Goal: Task Accomplishment & Management: Complete application form

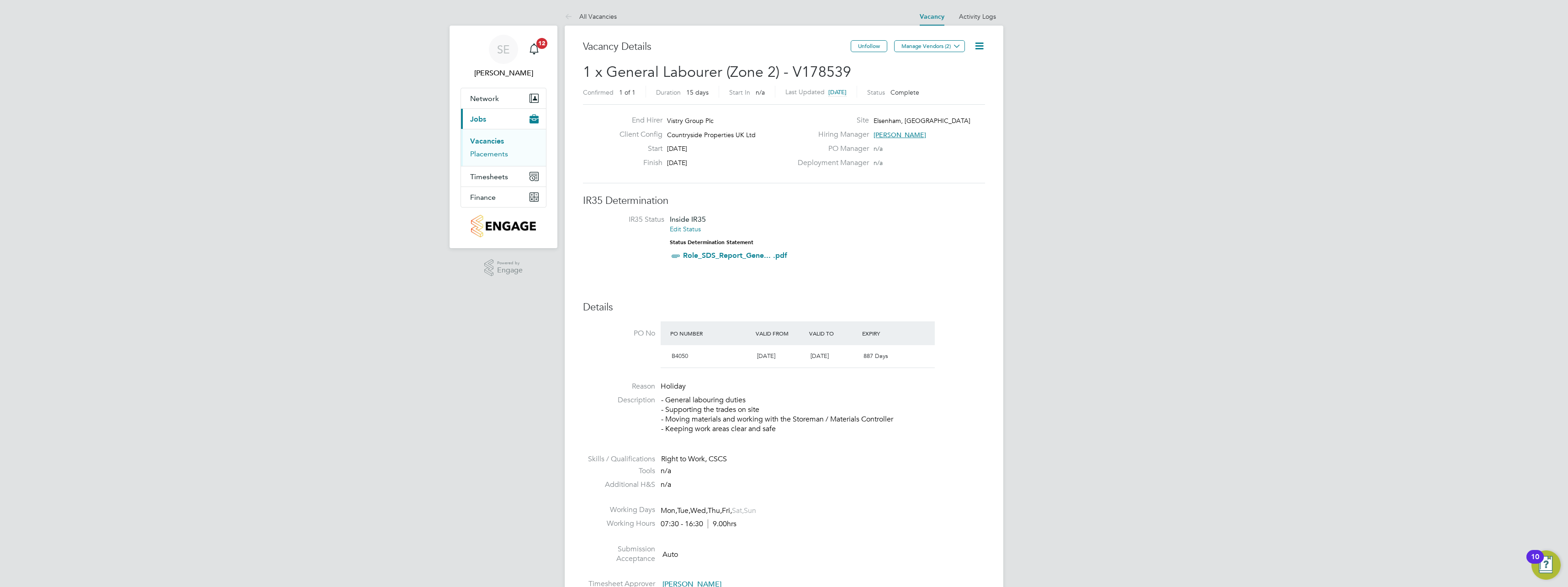
click at [485, 152] on link "Placements" at bounding box center [489, 153] width 38 height 9
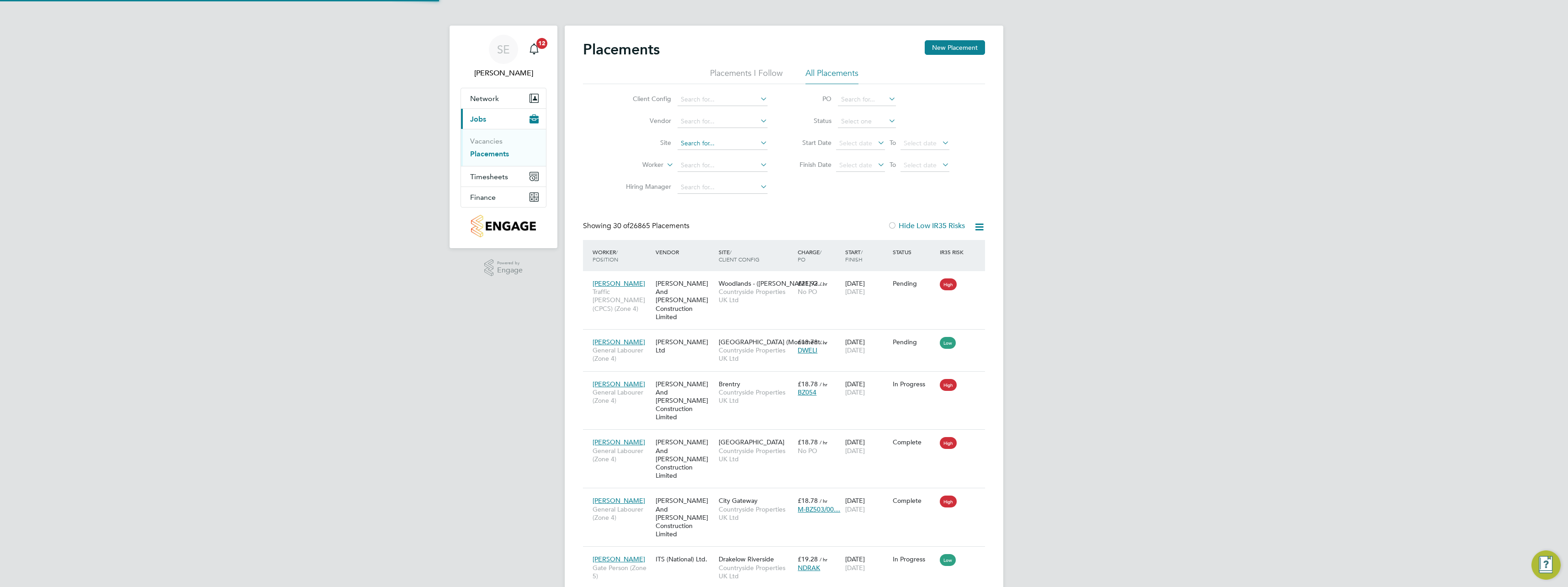
click at [702, 142] on input at bounding box center [723, 143] width 90 height 13
click at [716, 153] on li "[GEOGRAPHIC_DATA], [GEOGRAPHIC_DATA]" at bounding box center [729, 155] width 105 height 12
type input "Elsenham, [GEOGRAPHIC_DATA]"
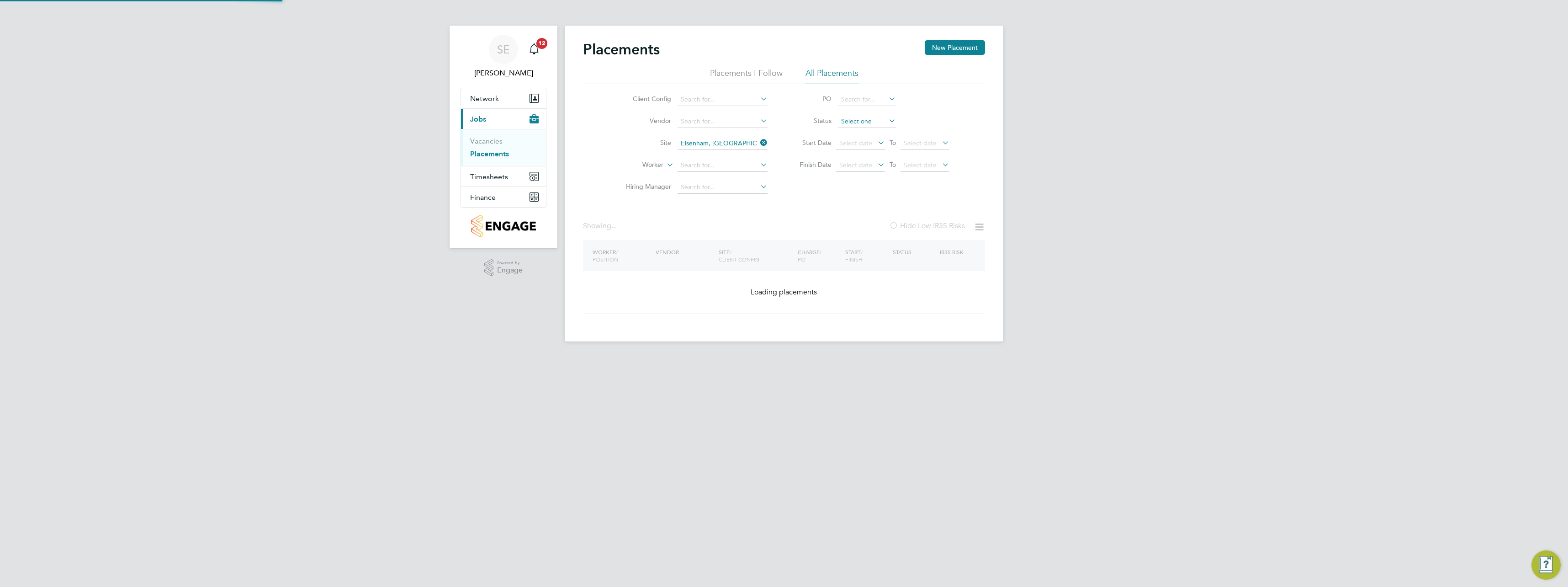
click at [850, 119] on input at bounding box center [867, 121] width 58 height 13
click at [860, 132] on li "Active" at bounding box center [867, 134] width 59 height 12
type input "Active"
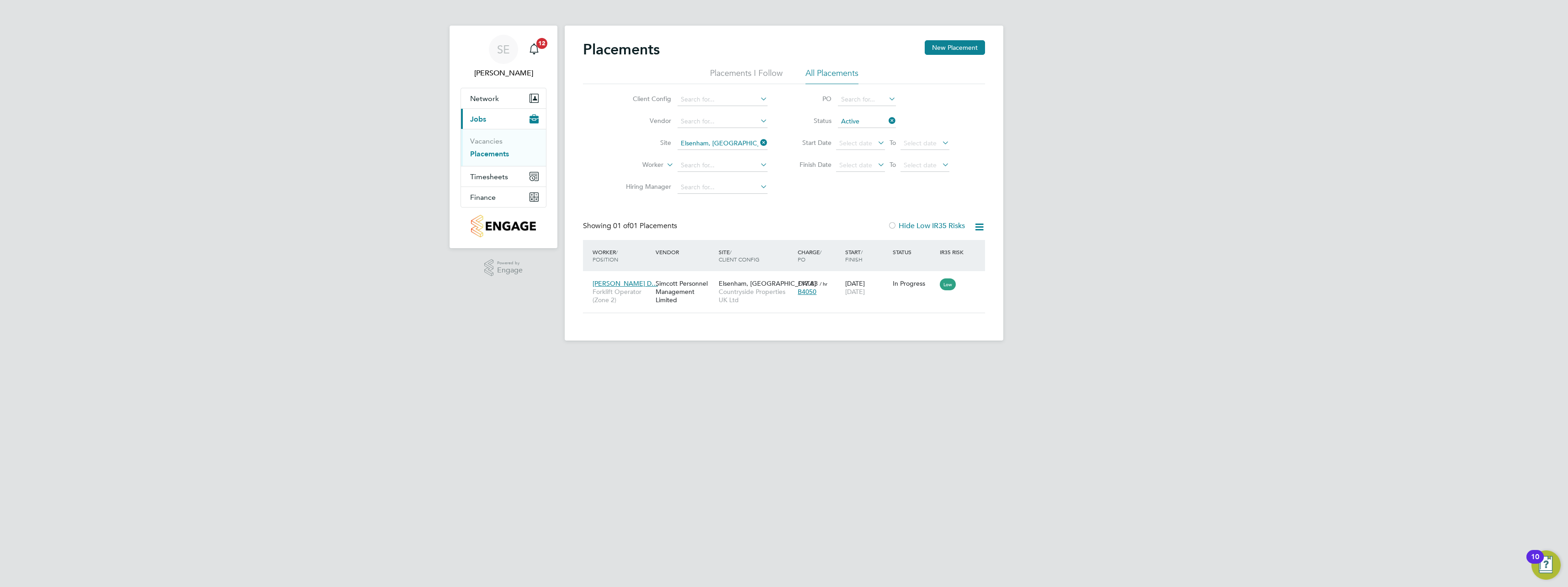
click at [758, 144] on icon at bounding box center [758, 142] width 0 height 13
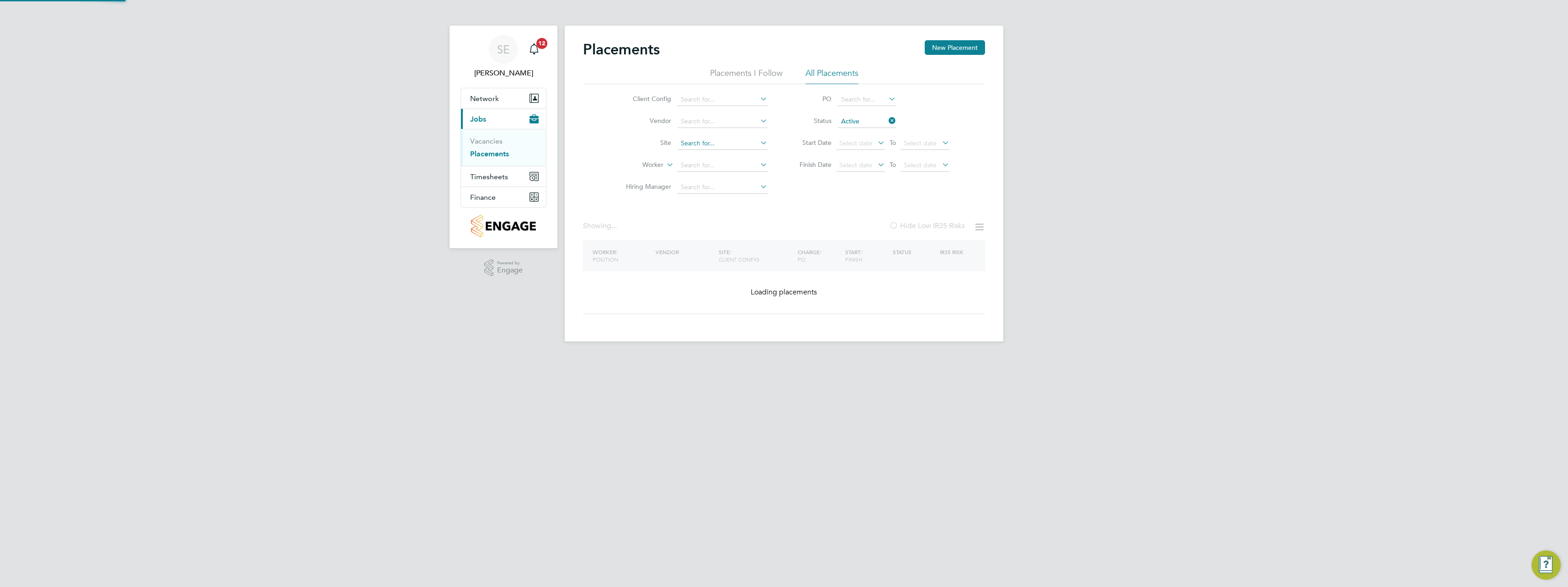
click at [731, 144] on input at bounding box center [723, 143] width 90 height 13
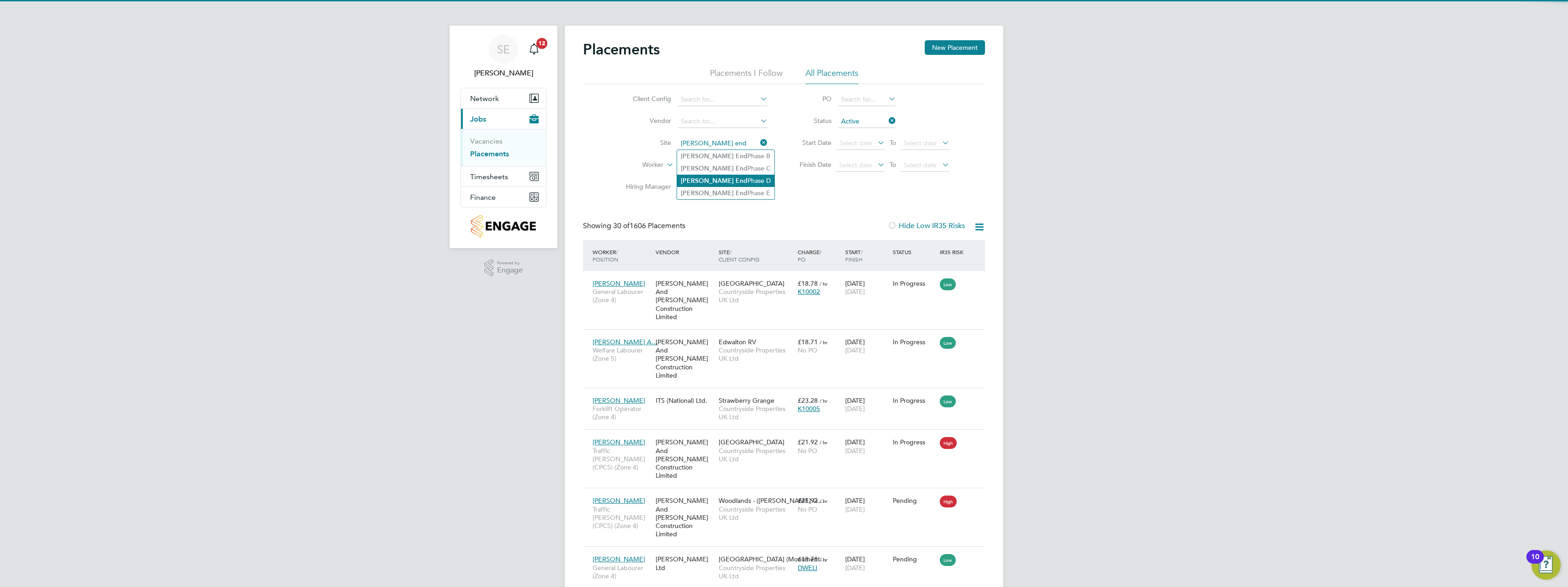
click at [735, 175] on li "[PERSON_NAME] End Phase D" at bounding box center [726, 181] width 97 height 12
type input "[PERSON_NAME] End Phase D"
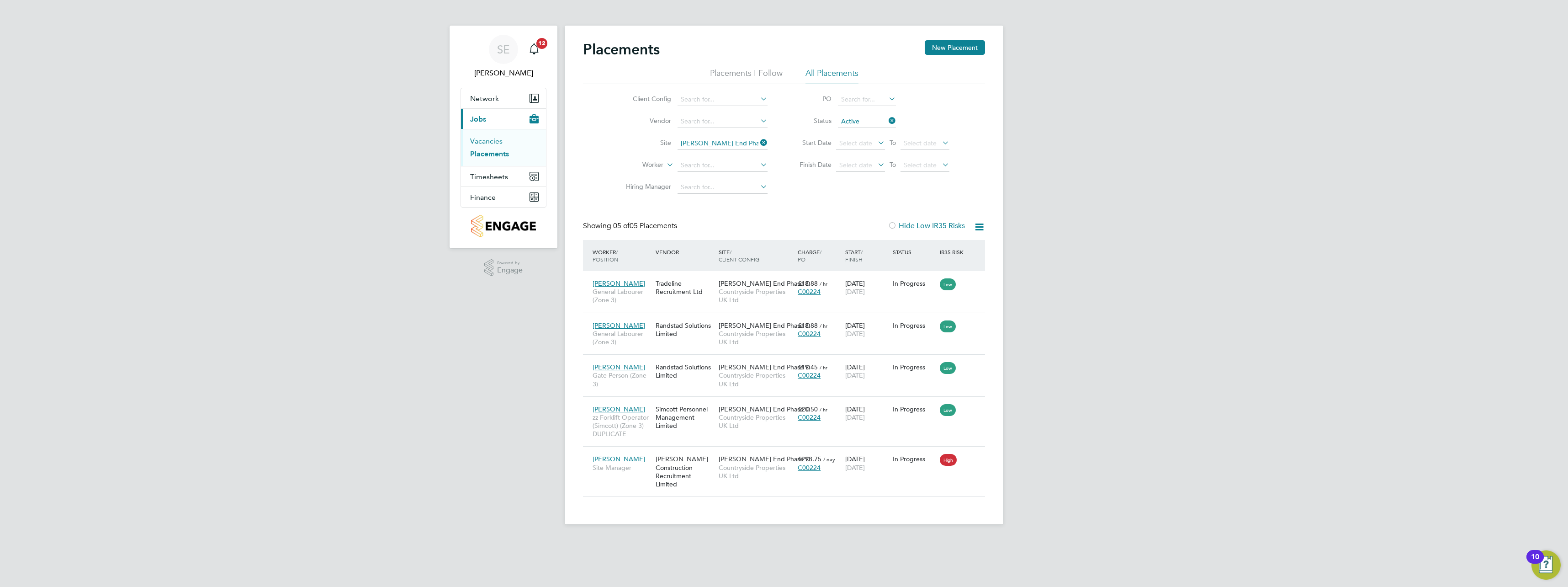
click at [481, 140] on link "Vacancies" at bounding box center [486, 141] width 32 height 9
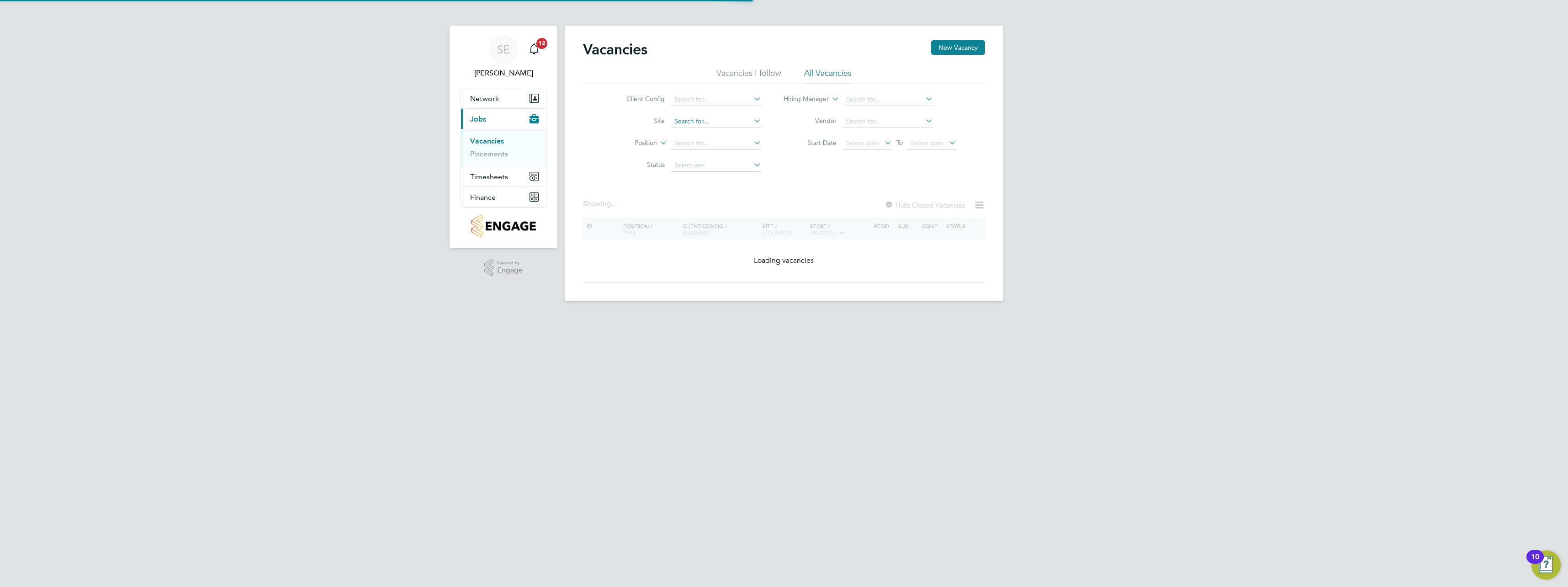
click at [698, 121] on input at bounding box center [716, 121] width 90 height 13
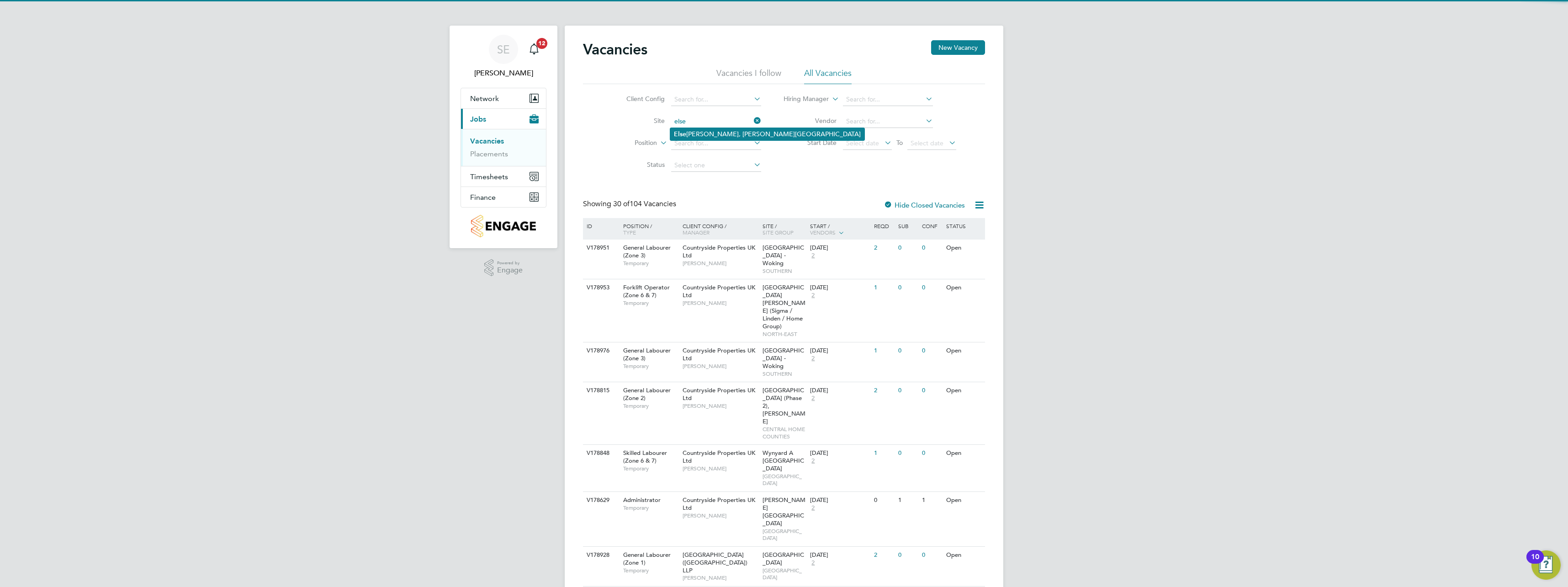
click at [708, 133] on li "Else [PERSON_NAME], [PERSON_NAME][GEOGRAPHIC_DATA]" at bounding box center [767, 134] width 194 height 12
type input "Elsenham, [GEOGRAPHIC_DATA]"
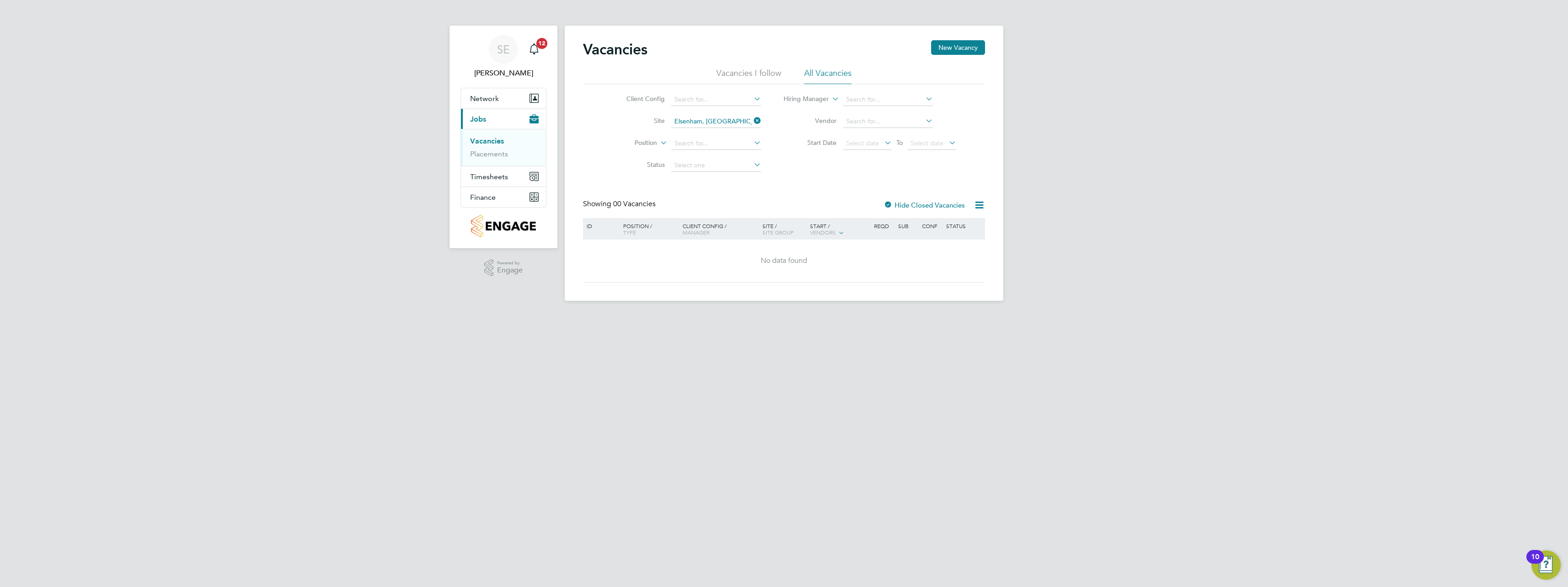
click at [752, 121] on icon at bounding box center [752, 121] width 0 height 13
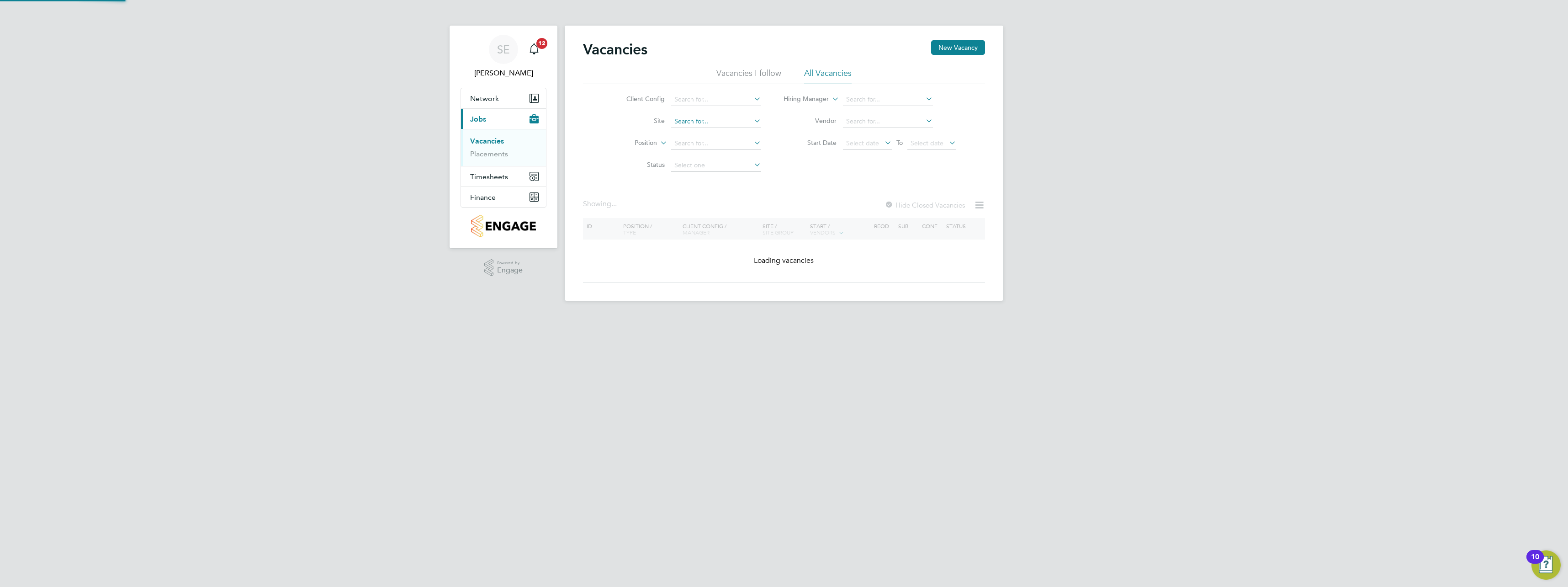
click at [717, 118] on input at bounding box center [716, 121] width 90 height 13
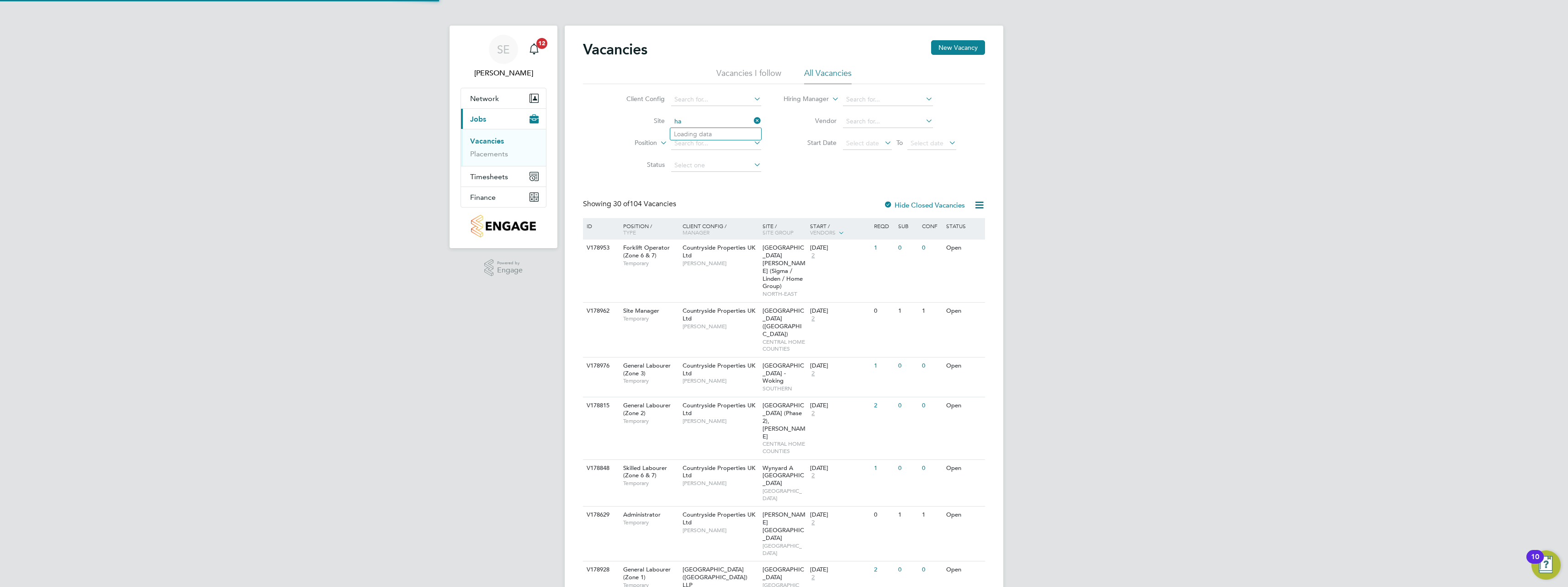
type input "ha"
click at [717, 120] on input at bounding box center [716, 121] width 90 height 13
click at [721, 151] on li "Haze l End Phase C" at bounding box center [715, 146] width 91 height 12
type input "[PERSON_NAME] End Phase C"
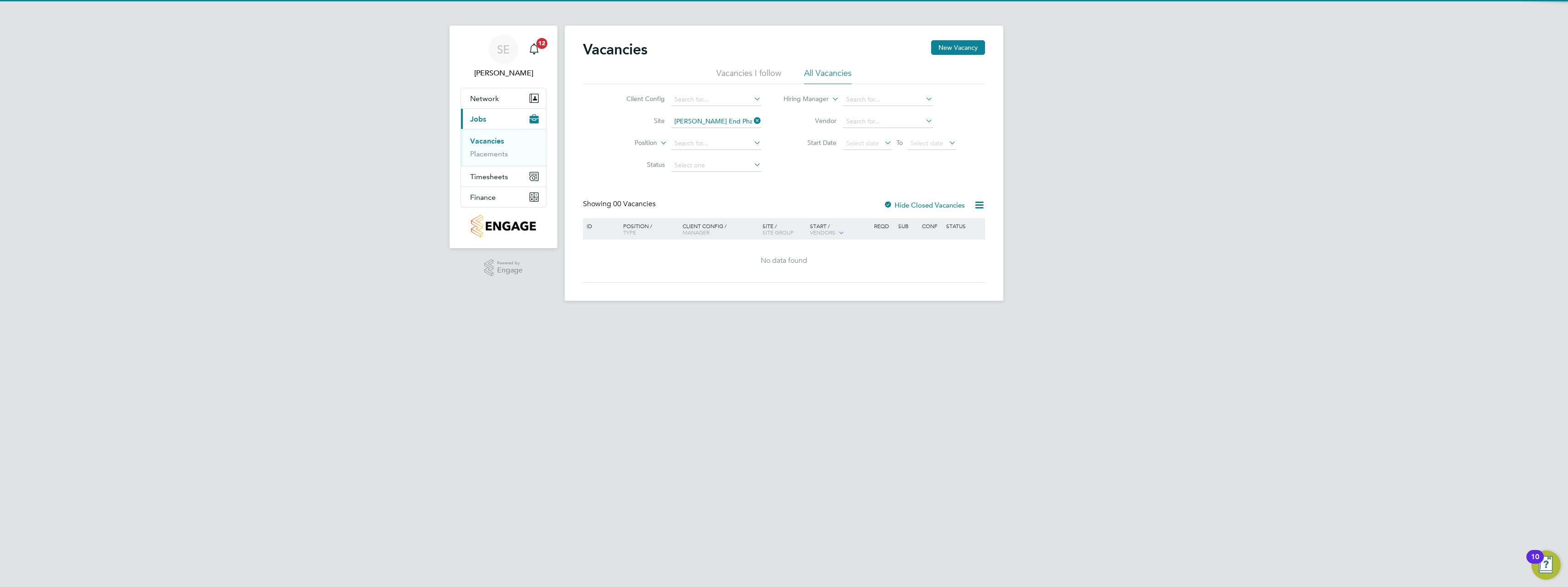
drag, startPoint x: 760, startPoint y: 123, endPoint x: 735, endPoint y: 122, distance: 25.0
click at [752, 122] on icon at bounding box center [752, 121] width 0 height 13
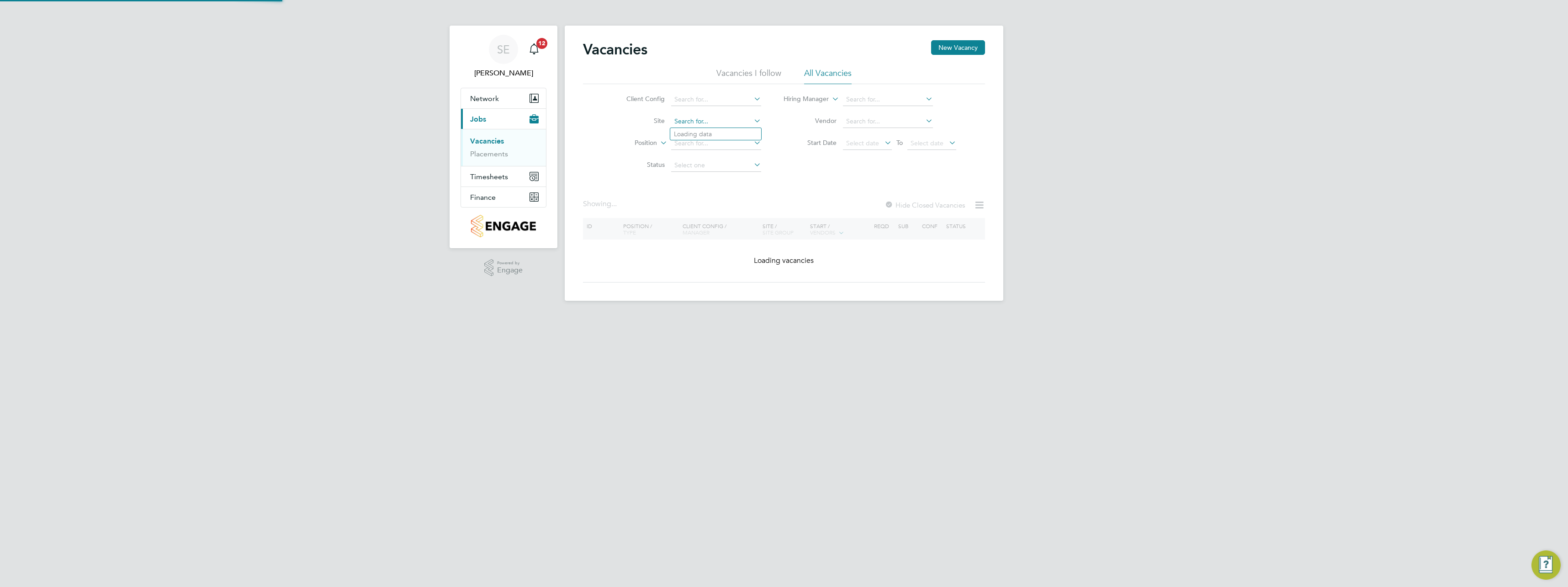
click at [725, 121] on input at bounding box center [716, 121] width 90 height 13
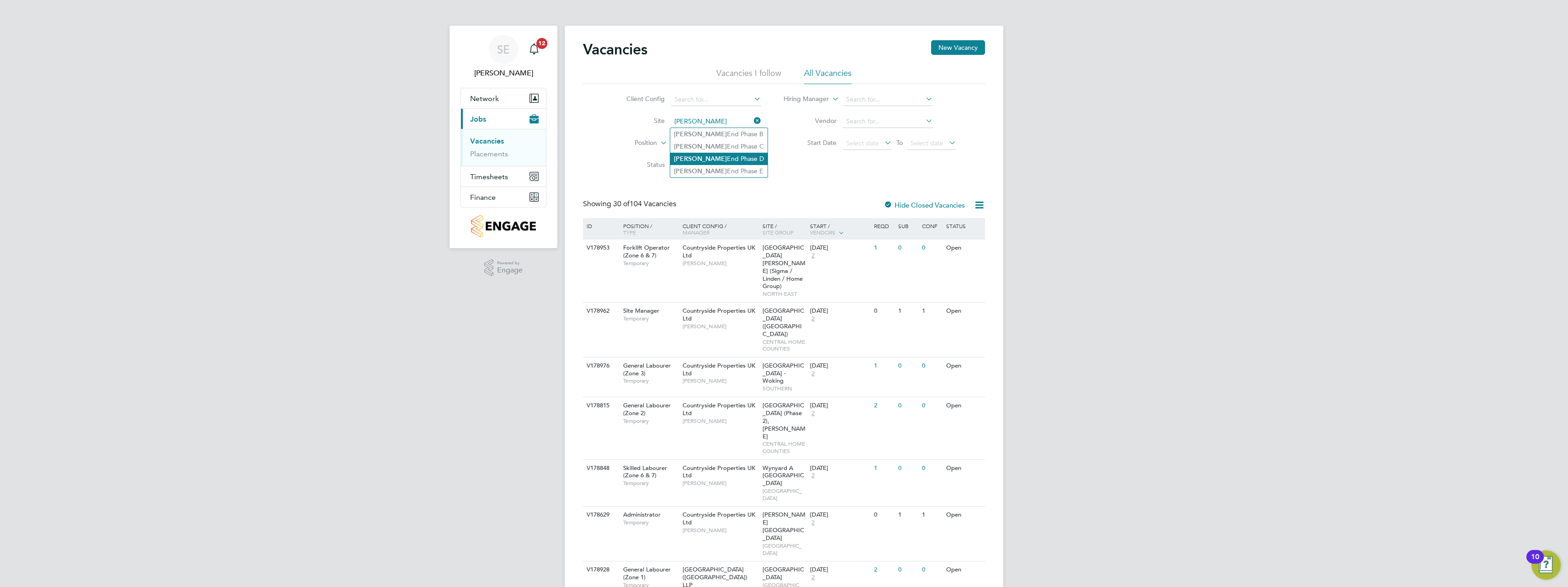
click at [727, 157] on li "[PERSON_NAME] End Phase D" at bounding box center [719, 159] width 97 height 12
type input "[PERSON_NAME] End Phase D"
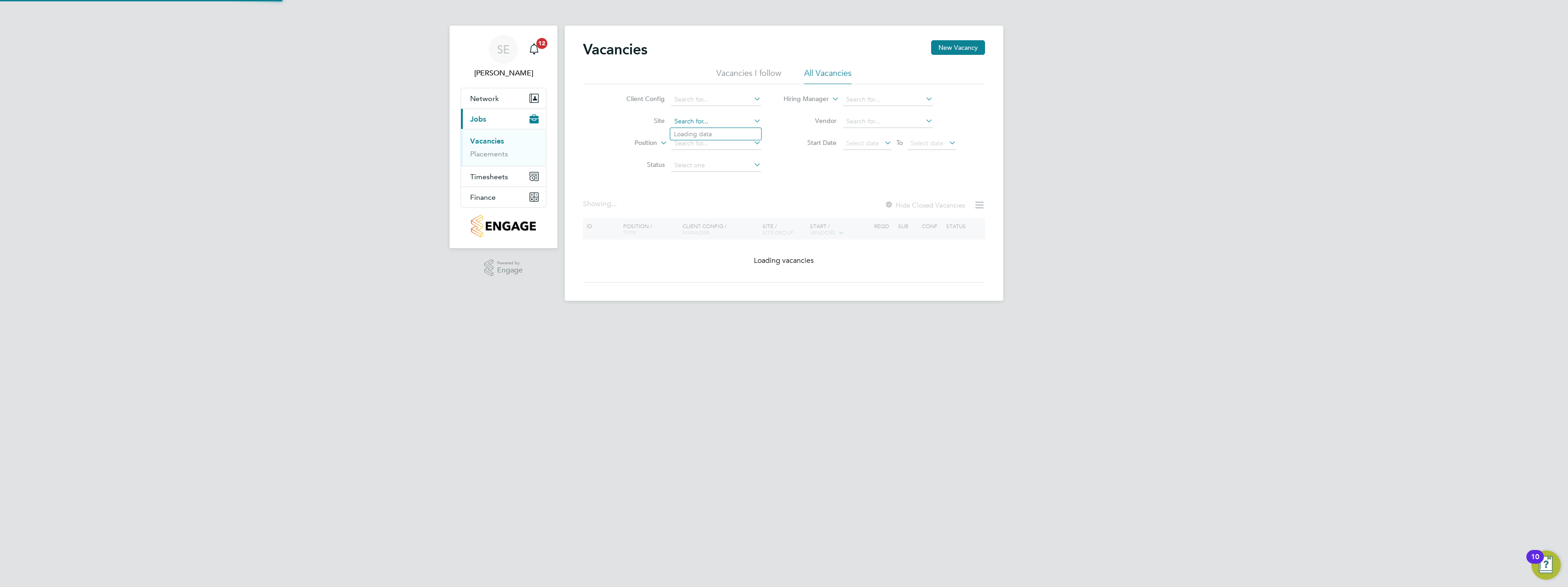
click at [736, 122] on input at bounding box center [716, 121] width 90 height 13
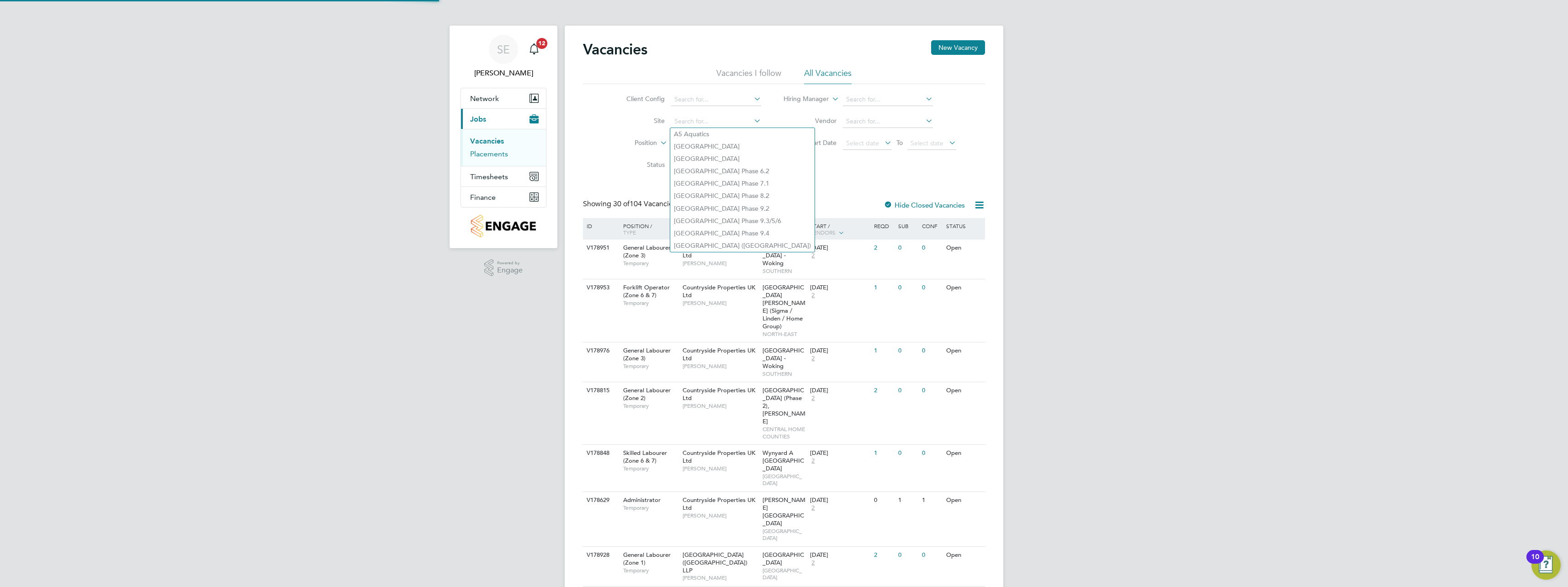
click at [495, 152] on link "Placements" at bounding box center [489, 153] width 38 height 9
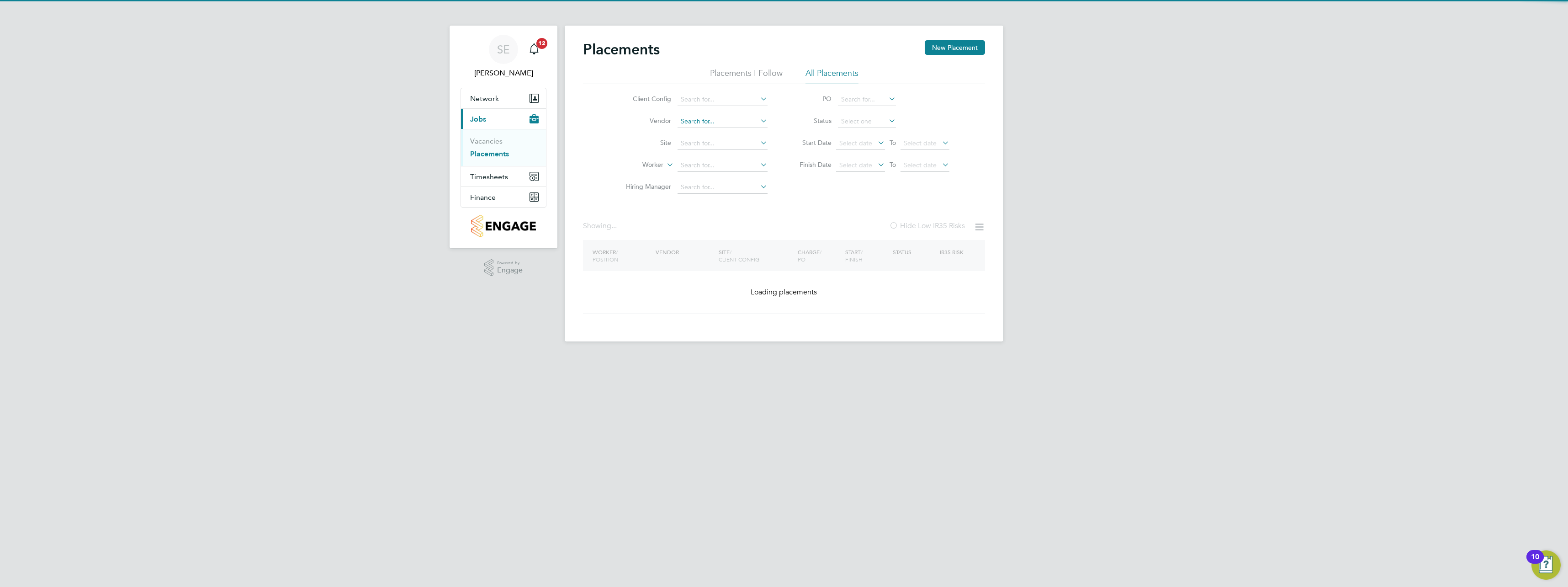
click at [710, 125] on input at bounding box center [723, 121] width 90 height 13
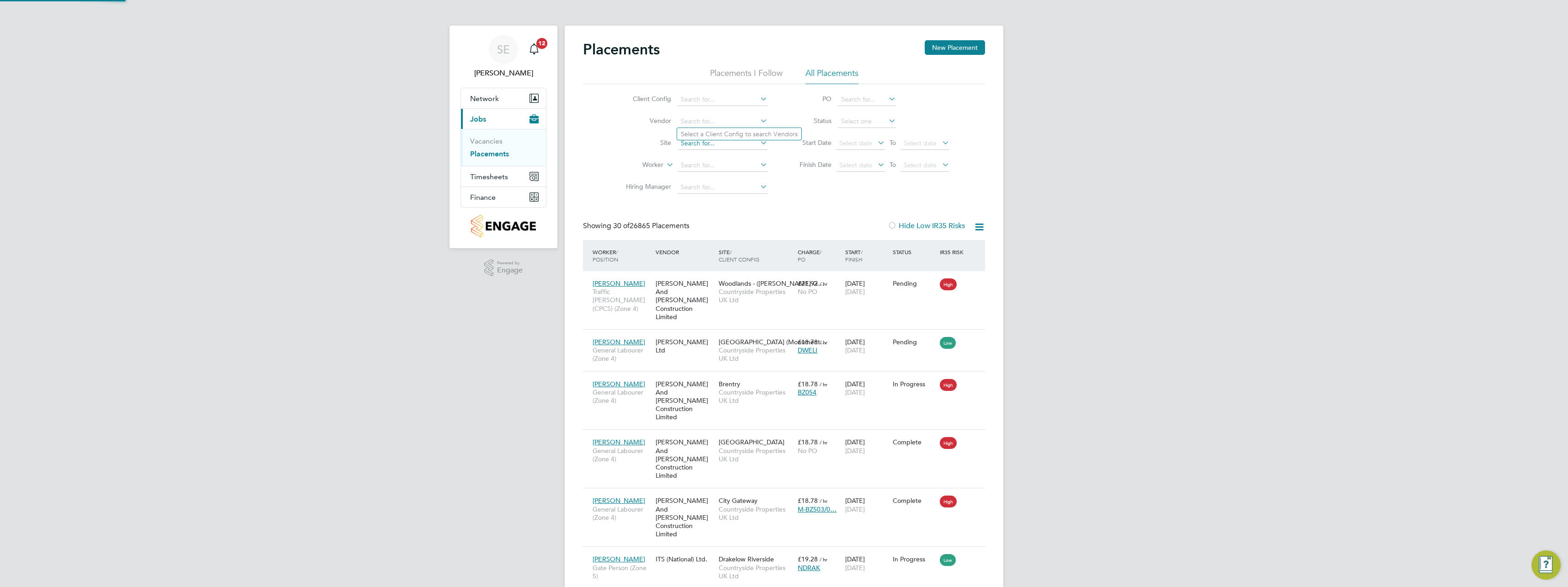
click at [692, 143] on input at bounding box center [723, 143] width 90 height 13
click at [728, 180] on li "[PERSON_NAME] End Phase D" at bounding box center [726, 181] width 97 height 12
type input "[PERSON_NAME] End Phase D"
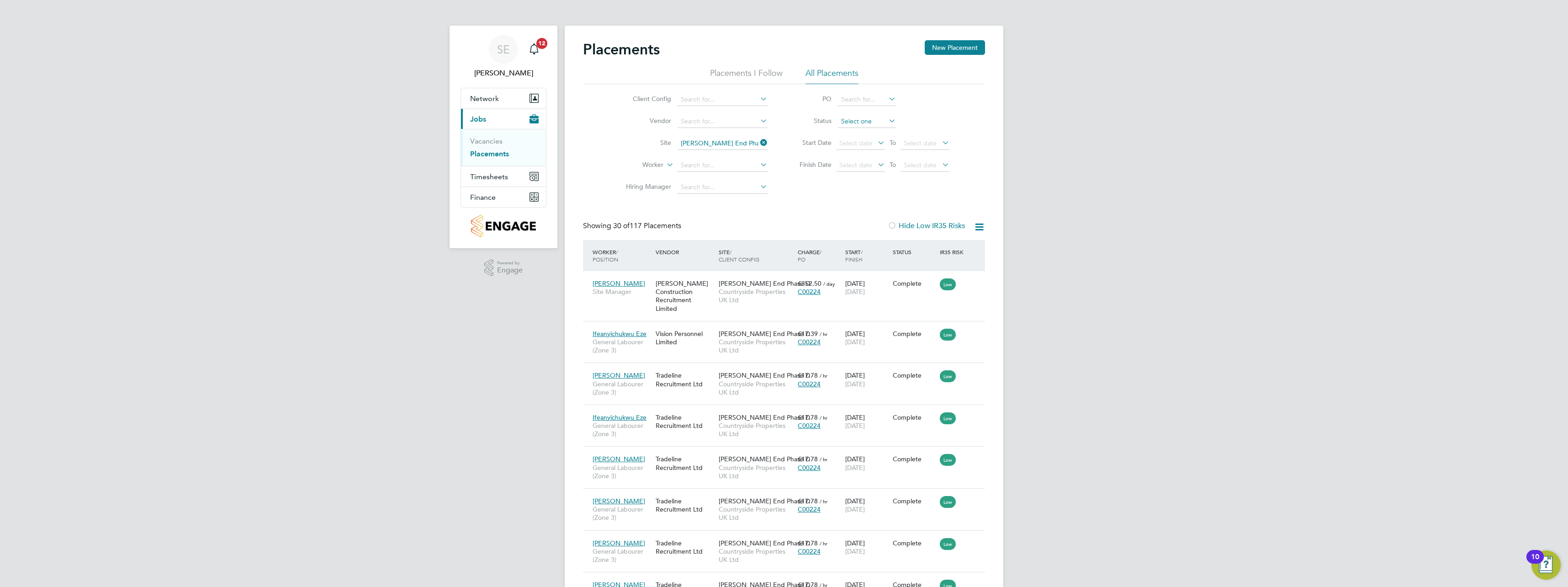
click at [849, 122] on input at bounding box center [867, 121] width 58 height 13
click at [861, 133] on li "Active" at bounding box center [867, 134] width 59 height 12
type input "Active"
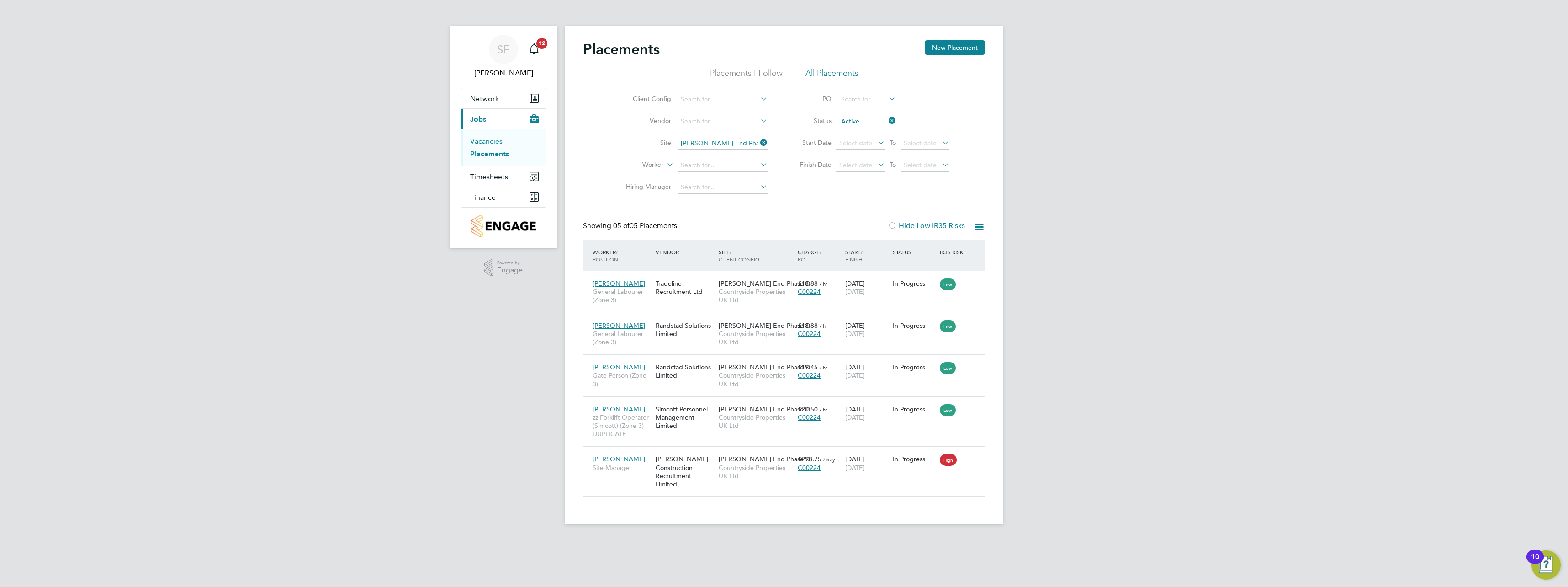
click at [494, 138] on link "Vacancies" at bounding box center [486, 141] width 32 height 9
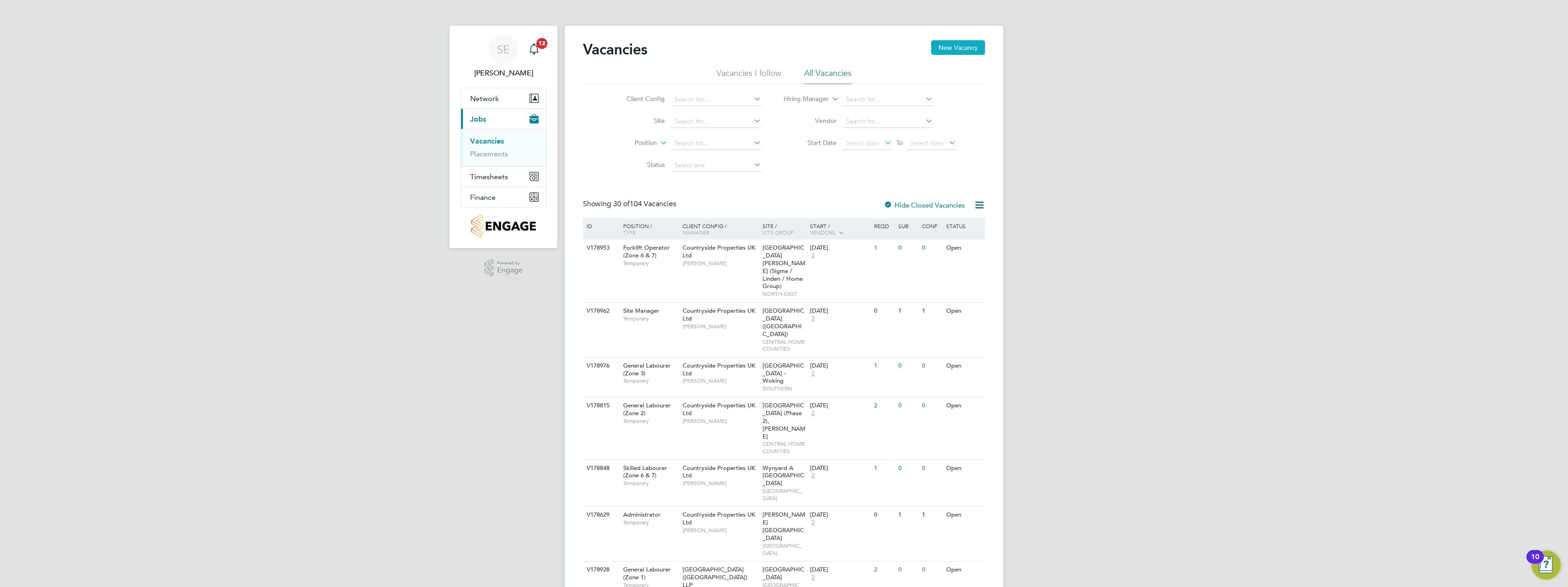
click at [958, 46] on button "New Vacancy" at bounding box center [958, 47] width 54 height 15
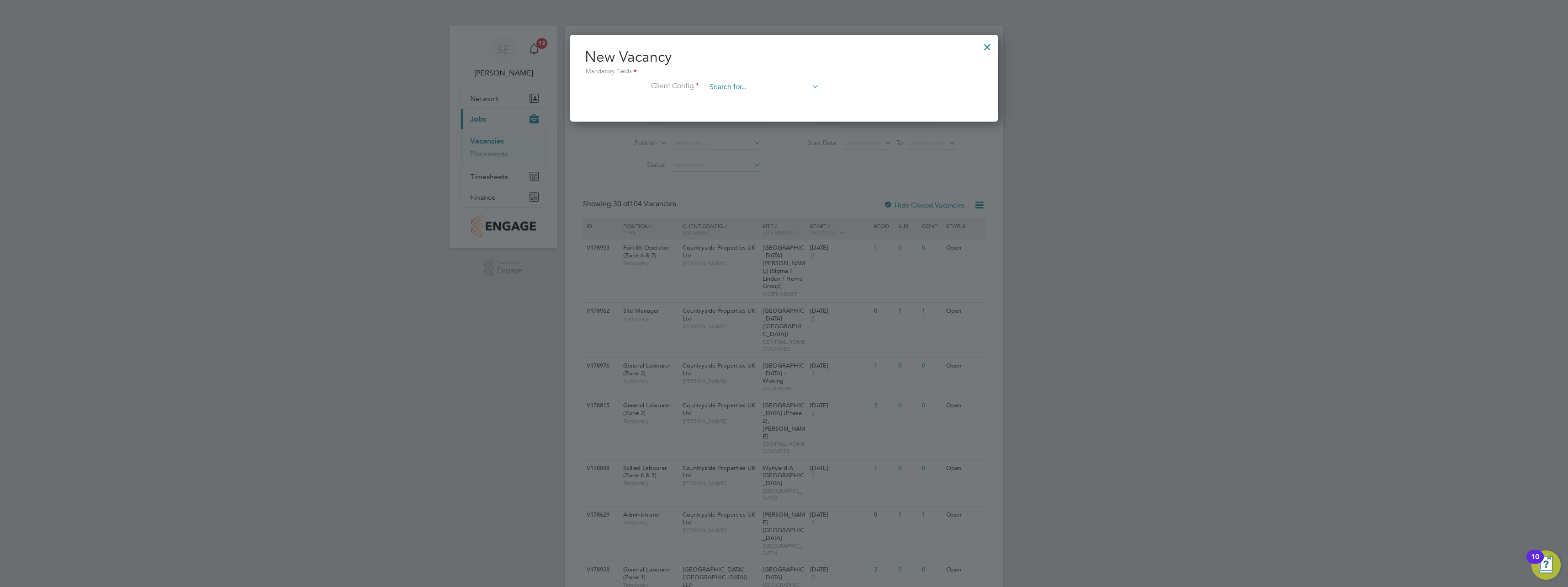
click at [743, 91] on input at bounding box center [762, 87] width 113 height 14
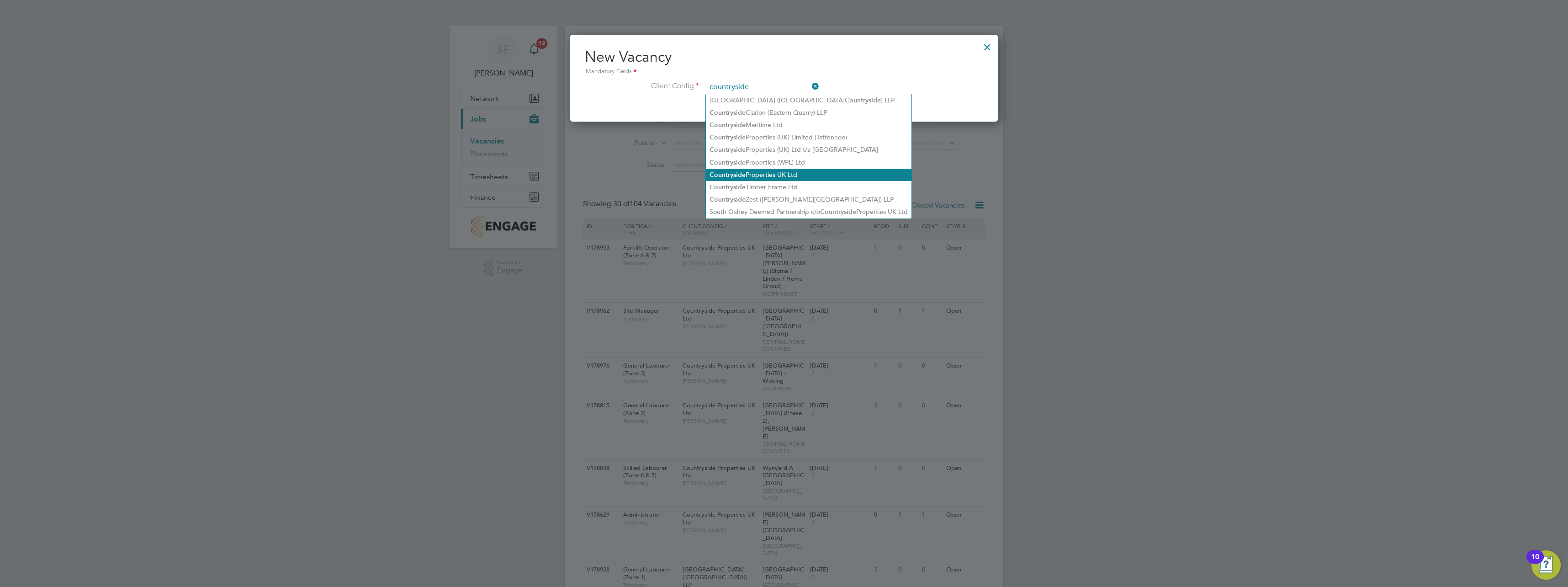
click at [807, 173] on li "Countryside Properties UK Ltd" at bounding box center [809, 175] width 206 height 12
type input "Countryside Properties UK Ltd"
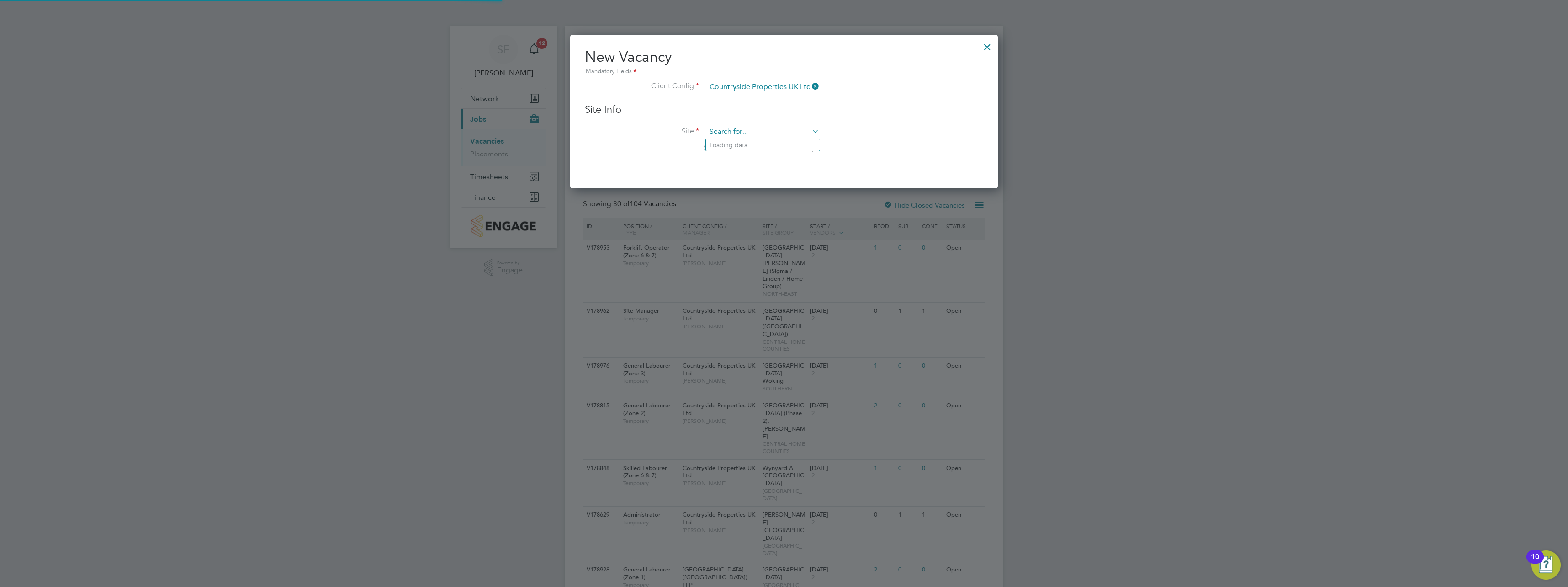
click at [754, 133] on input at bounding box center [762, 132] width 113 height 14
click at [777, 144] on li "[PERSON_NAME] End Phase D" at bounding box center [763, 145] width 114 height 12
type input "[PERSON_NAME] End Phase D"
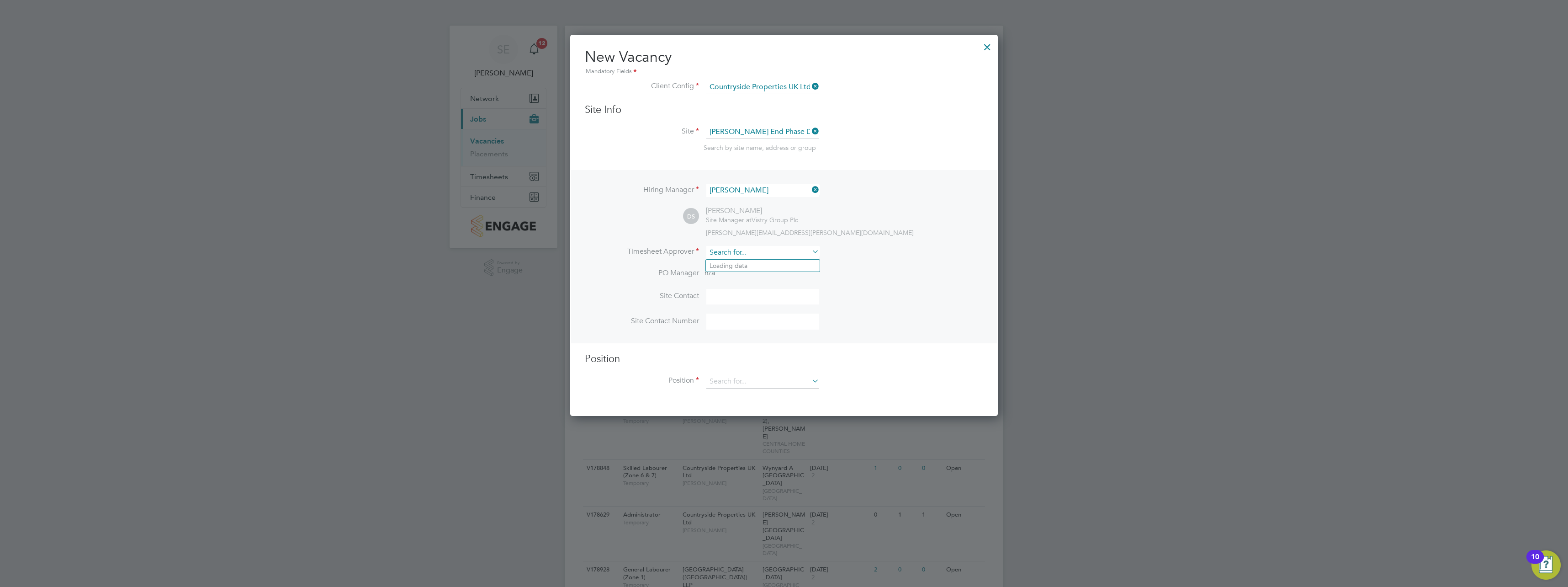
click at [752, 249] on input at bounding box center [762, 253] width 113 height 13
click at [757, 266] on li "[PERSON_NAME]" at bounding box center [763, 265] width 114 height 12
type input "[PERSON_NAME]"
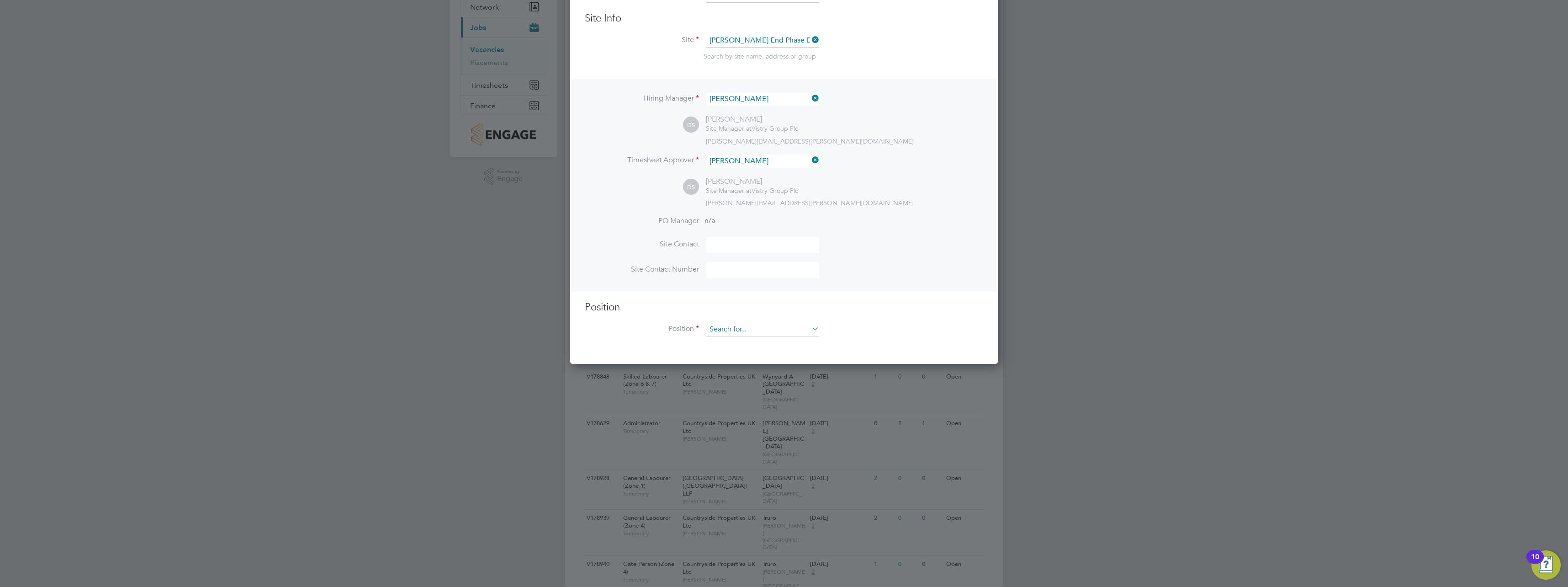
click at [737, 332] on input at bounding box center [762, 329] width 113 height 14
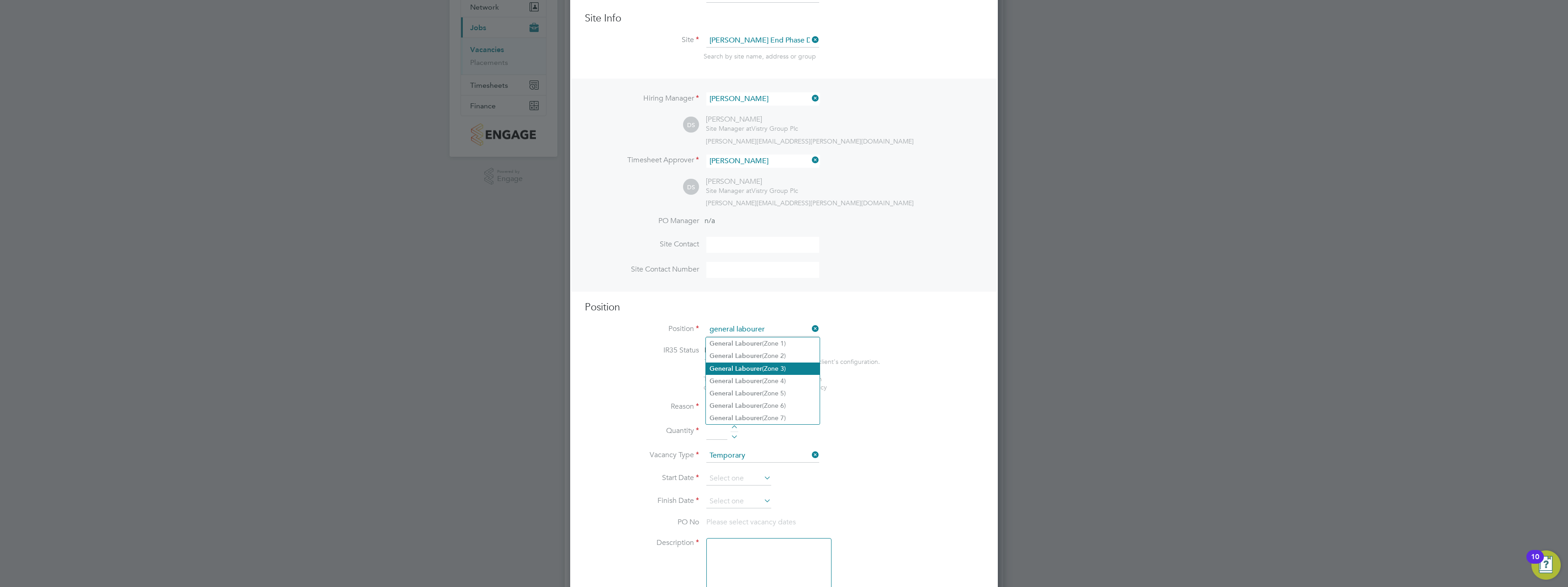
click at [772, 364] on li "General Labourer (Zone 3)" at bounding box center [763, 368] width 114 height 12
type input "General Labourer (Zone 3)"
type textarea "- General labouring duties - Supporting the trades on site - Moving materials a…"
click at [770, 423] on input at bounding box center [762, 425] width 113 height 14
click at [749, 459] on li "Extra Work" at bounding box center [763, 462] width 114 height 12
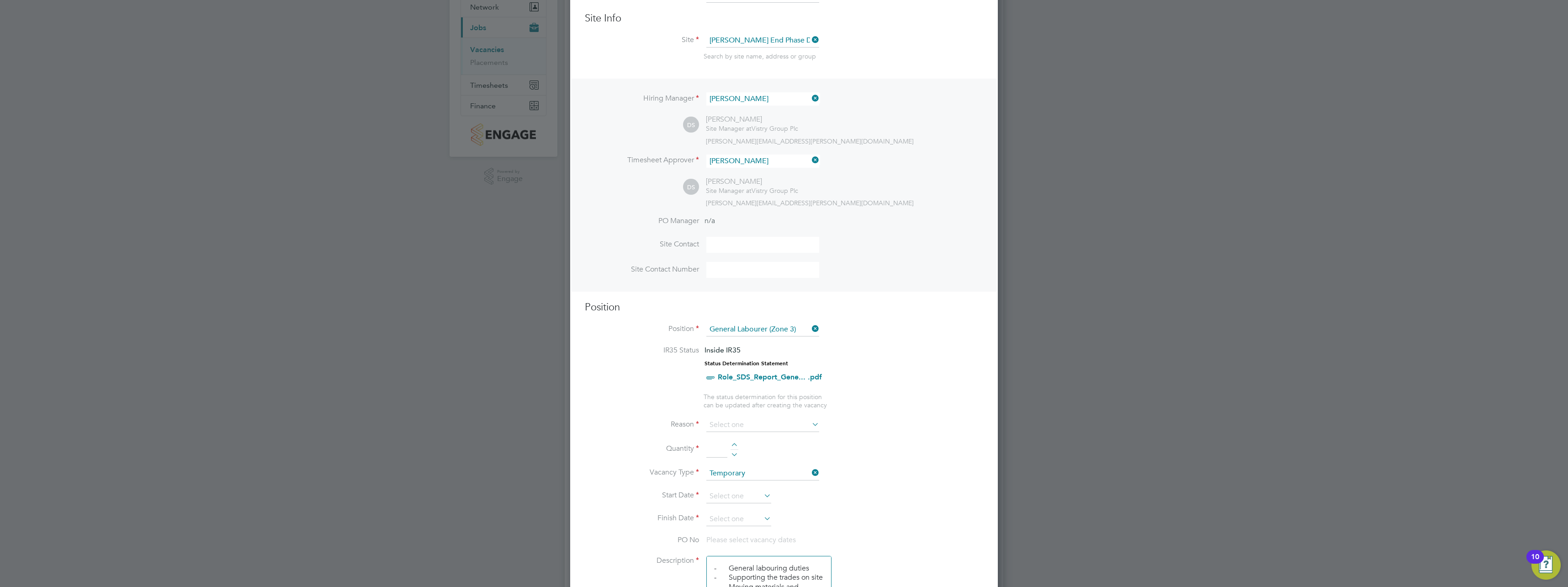
type input "Extra Work"
click at [733, 445] on div at bounding box center [734, 446] width 8 height 7
type input "1"
click at [750, 494] on input at bounding box center [738, 496] width 65 height 14
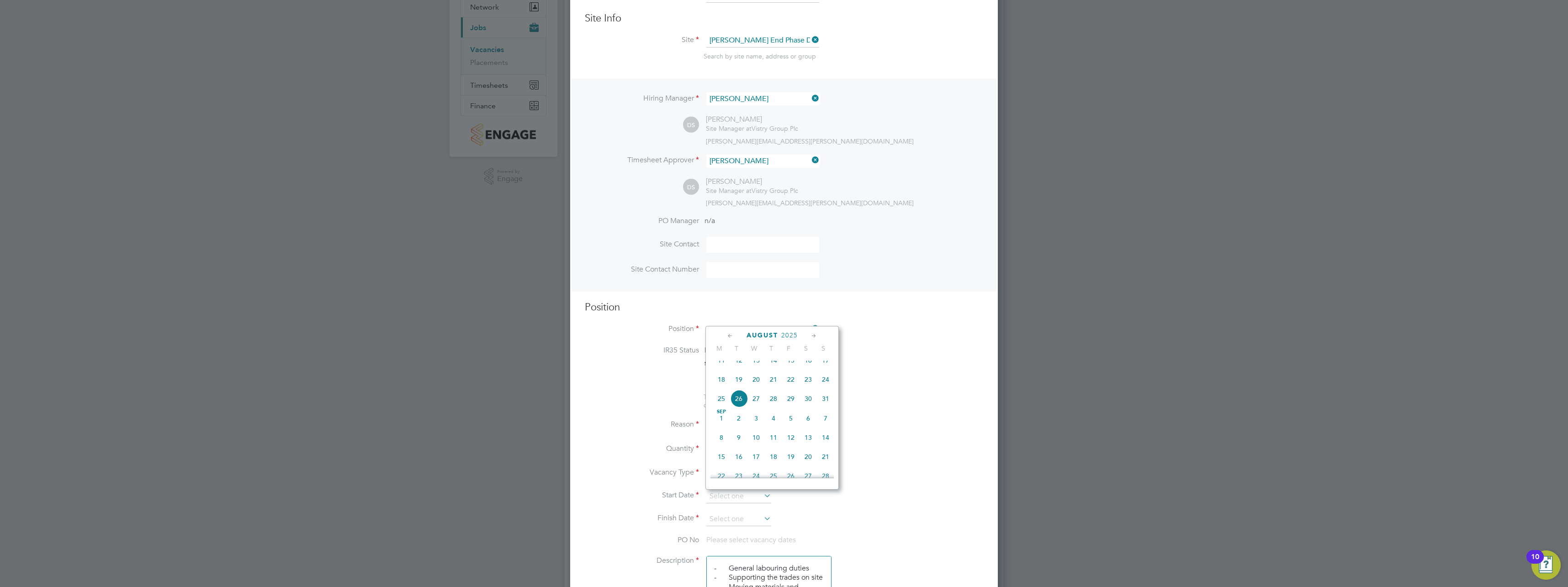
click at [724, 387] on span "18" at bounding box center [721, 379] width 18 height 18
type input "[DATE]"
click at [734, 518] on input at bounding box center [738, 519] width 65 height 14
click at [721, 406] on span "18" at bounding box center [721, 402] width 18 height 18
type input "[DATE]"
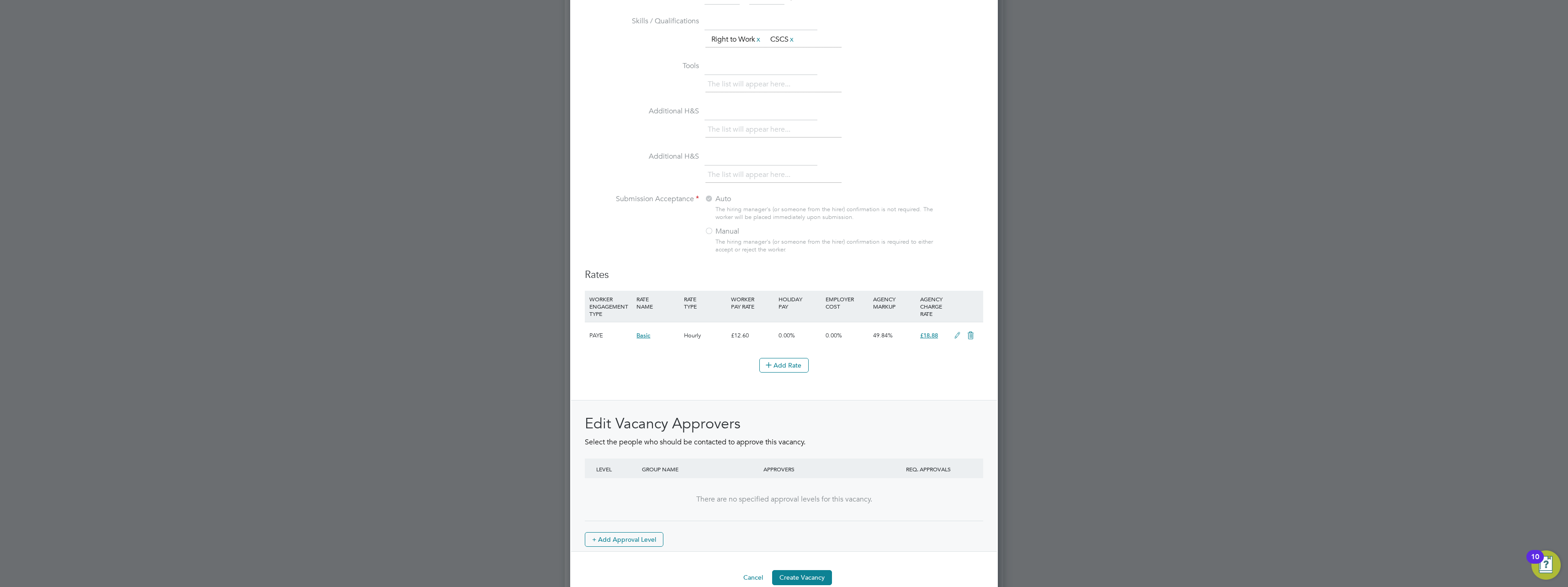
scroll to position [831, 0]
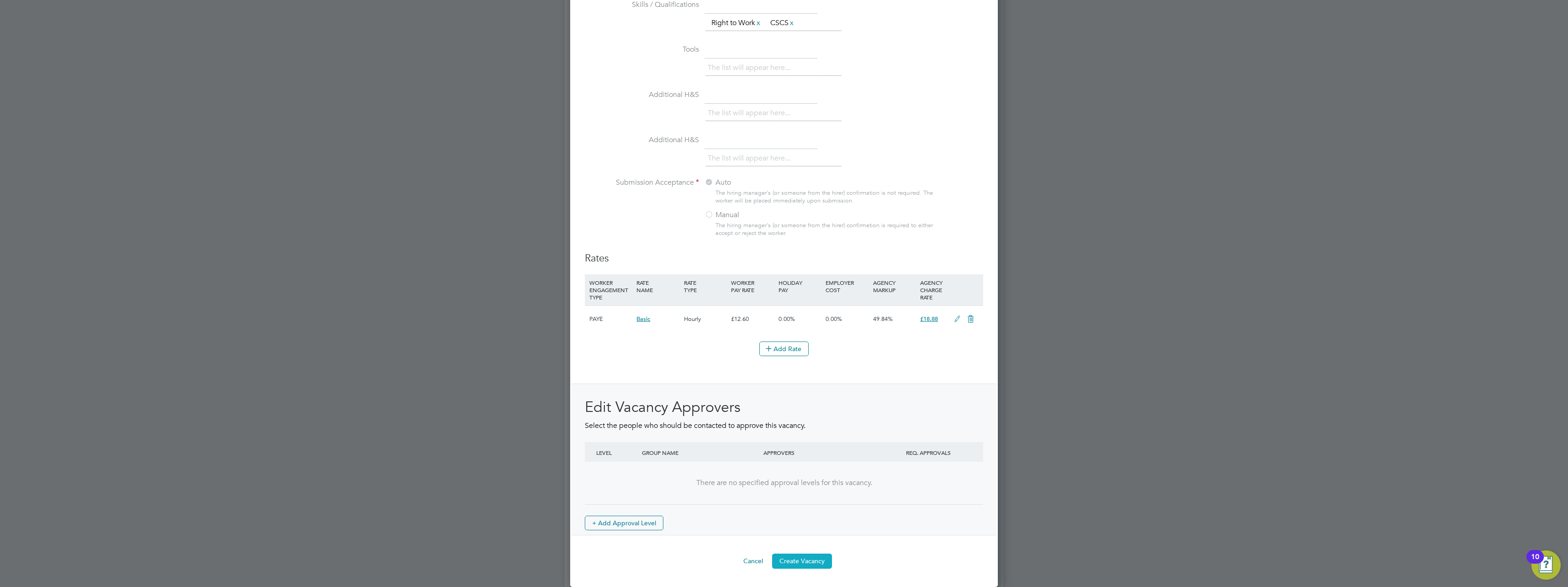
click at [793, 555] on button "Create Vacancy" at bounding box center [802, 561] width 60 height 15
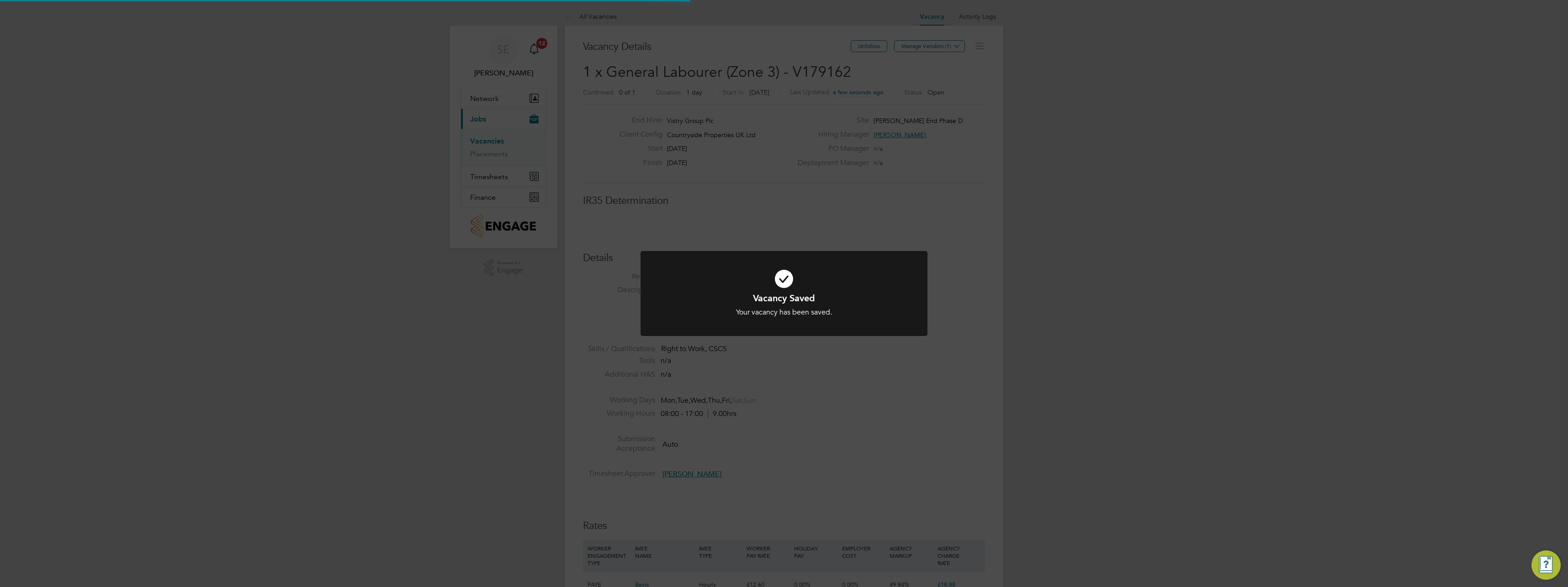
scroll to position [5, 5]
click at [950, 245] on div "Vacancy Saved Your vacancy has been saved. Cancel Okay" at bounding box center [784, 294] width 1568 height 587
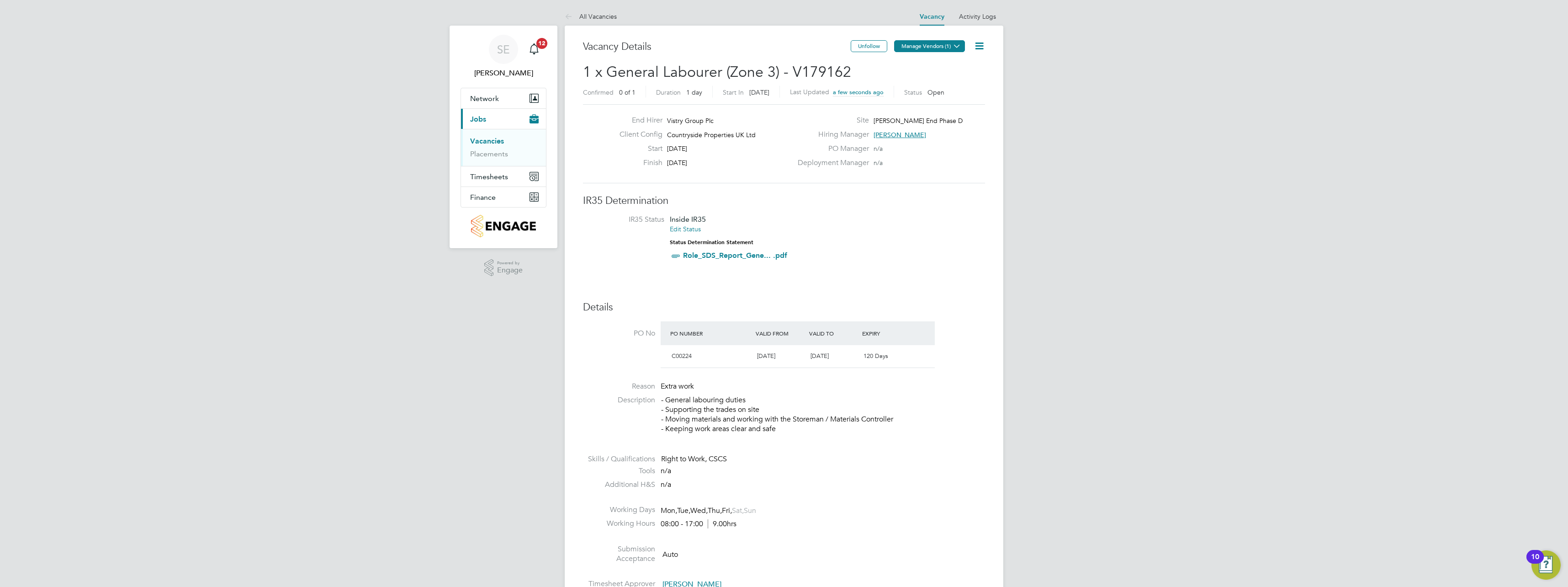
click at [957, 47] on icon at bounding box center [956, 46] width 7 height 7
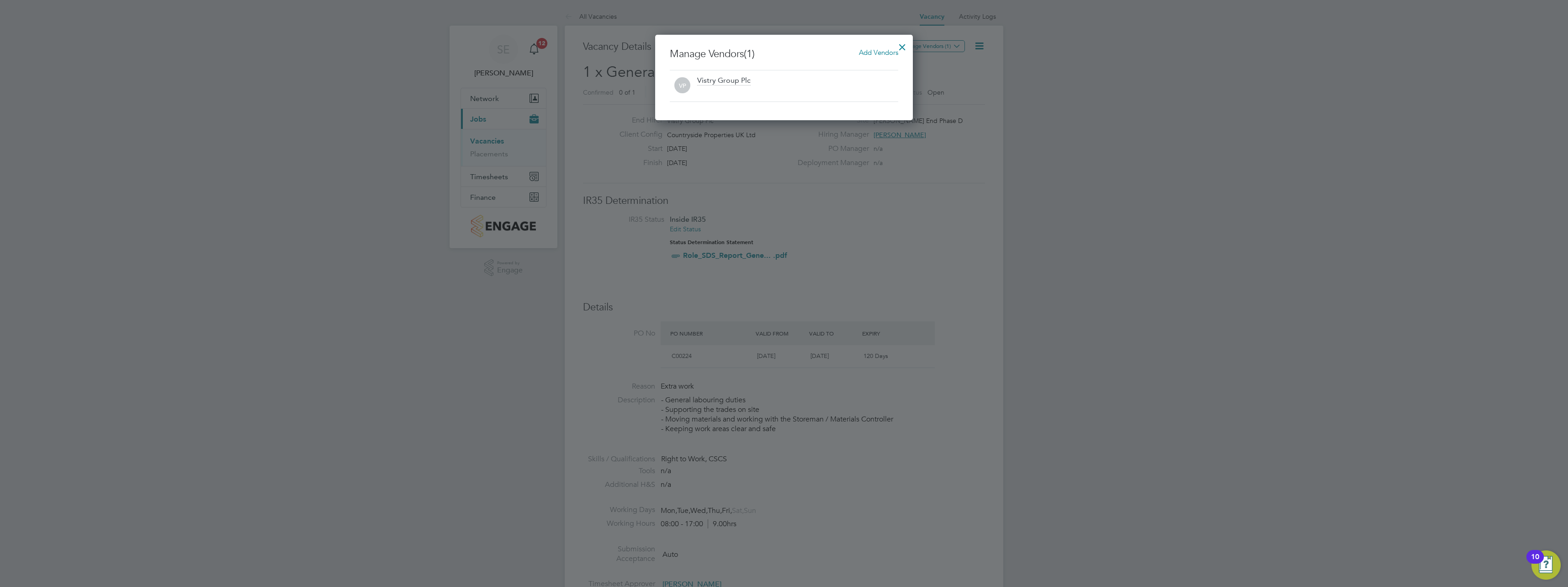
click at [871, 52] on span "Add Vendors" at bounding box center [878, 52] width 40 height 9
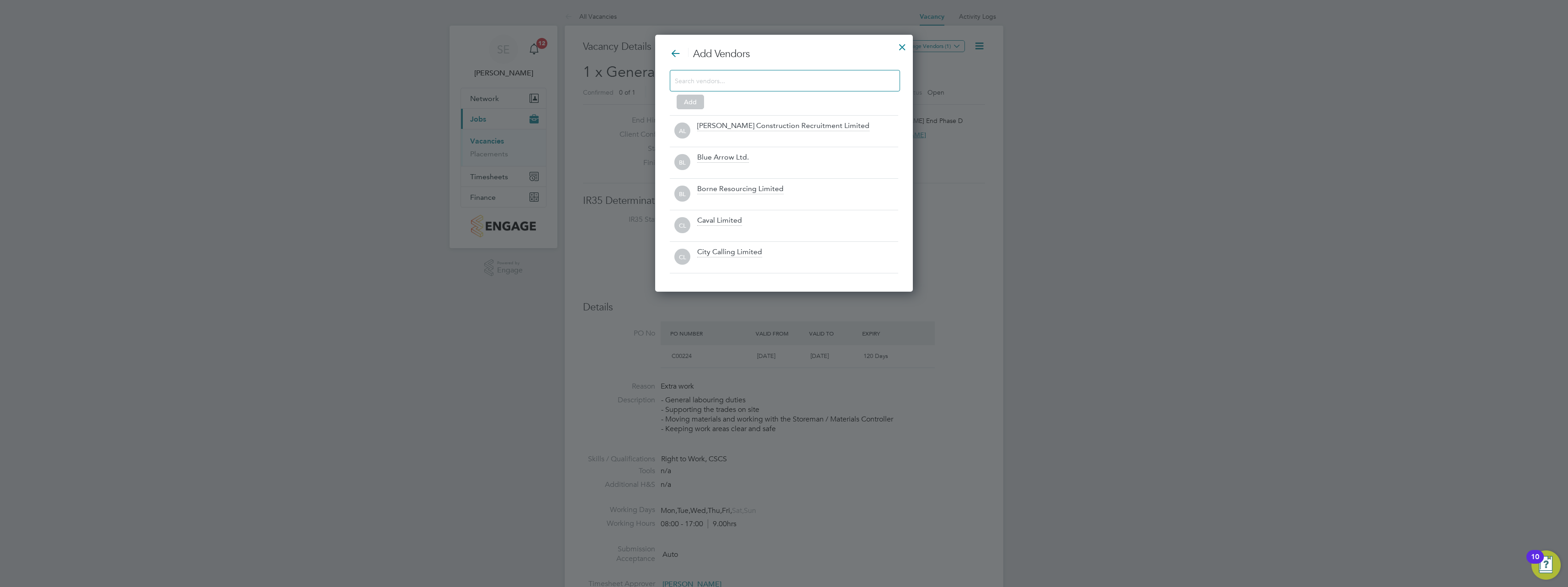
click at [726, 80] on input at bounding box center [778, 80] width 206 height 12
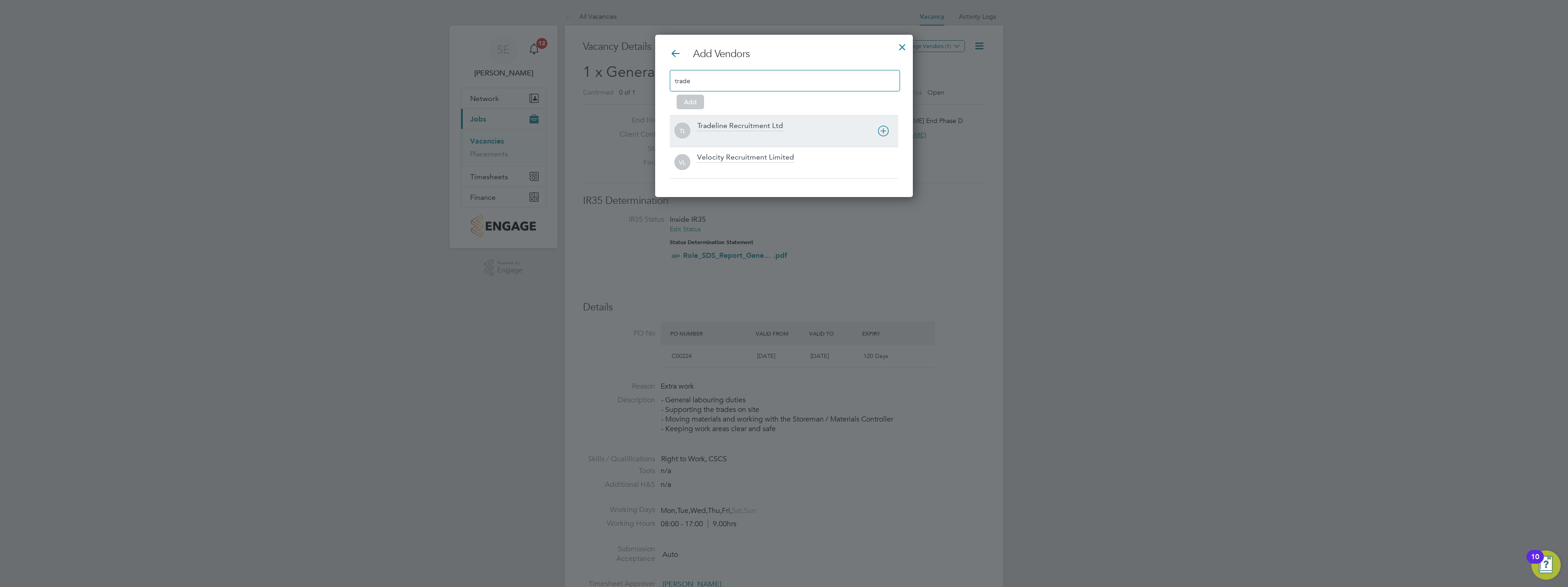
type input "trade"
click at [733, 125] on div "Tradeline Recruitment Ltd" at bounding box center [740, 126] width 86 height 10
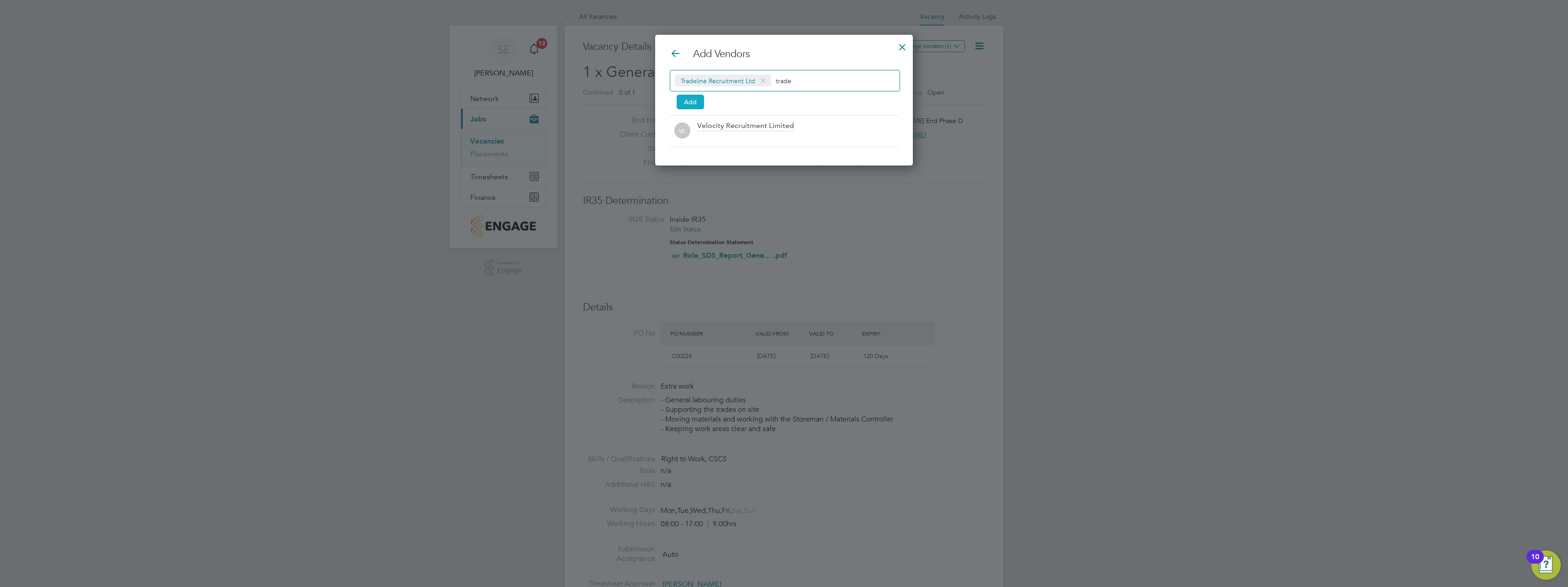
click at [696, 101] on button "Add" at bounding box center [690, 102] width 27 height 15
click at [906, 44] on div at bounding box center [902, 44] width 16 height 16
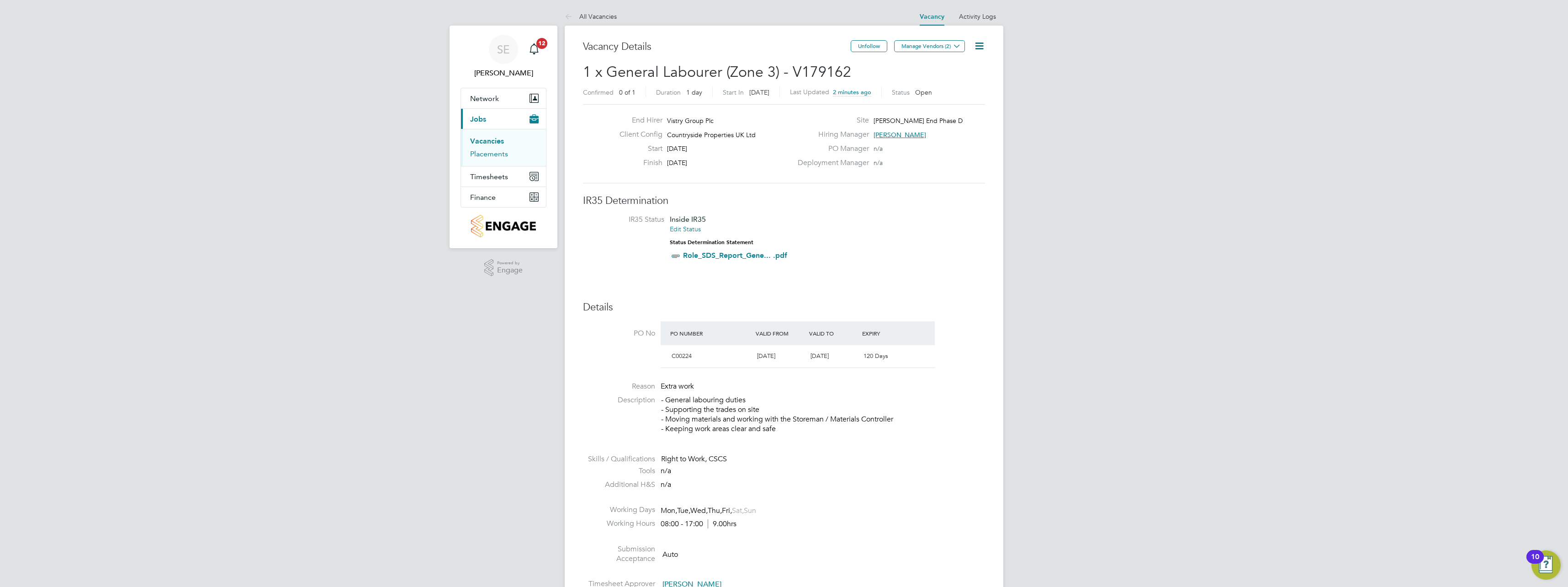
click at [499, 153] on link "Placements" at bounding box center [489, 153] width 38 height 9
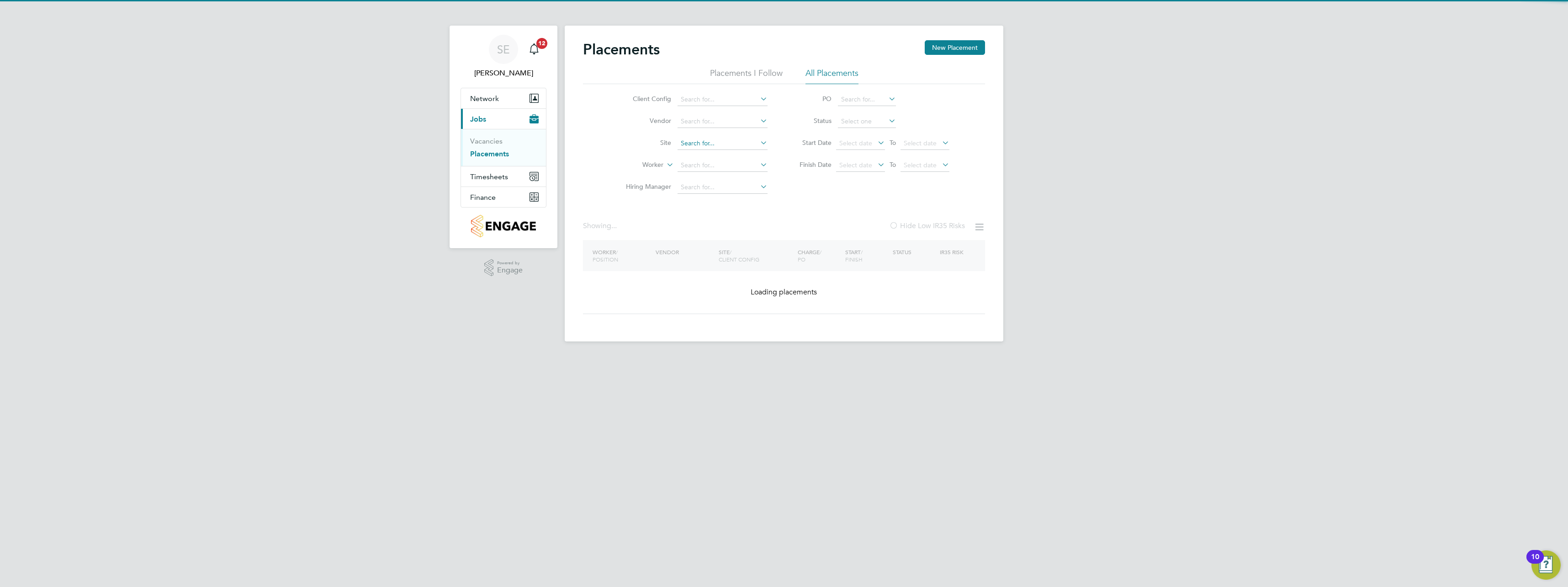
click at [698, 142] on input at bounding box center [723, 143] width 90 height 13
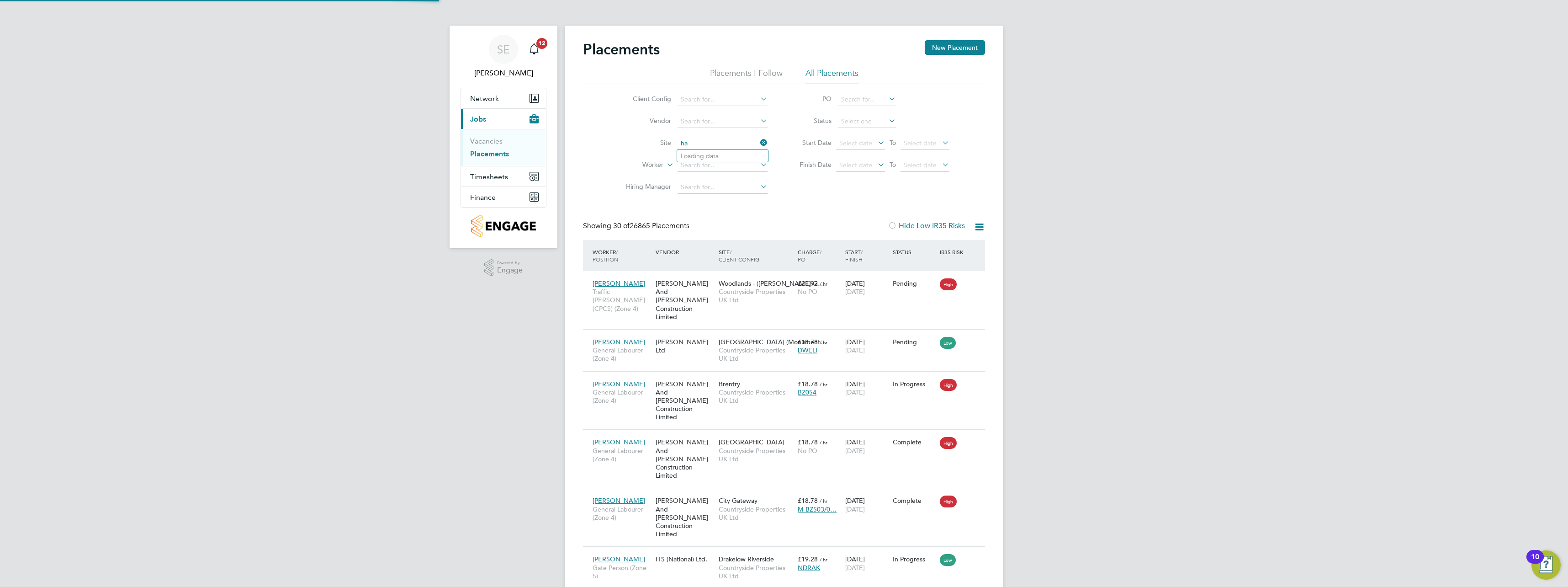
scroll to position [9, 43]
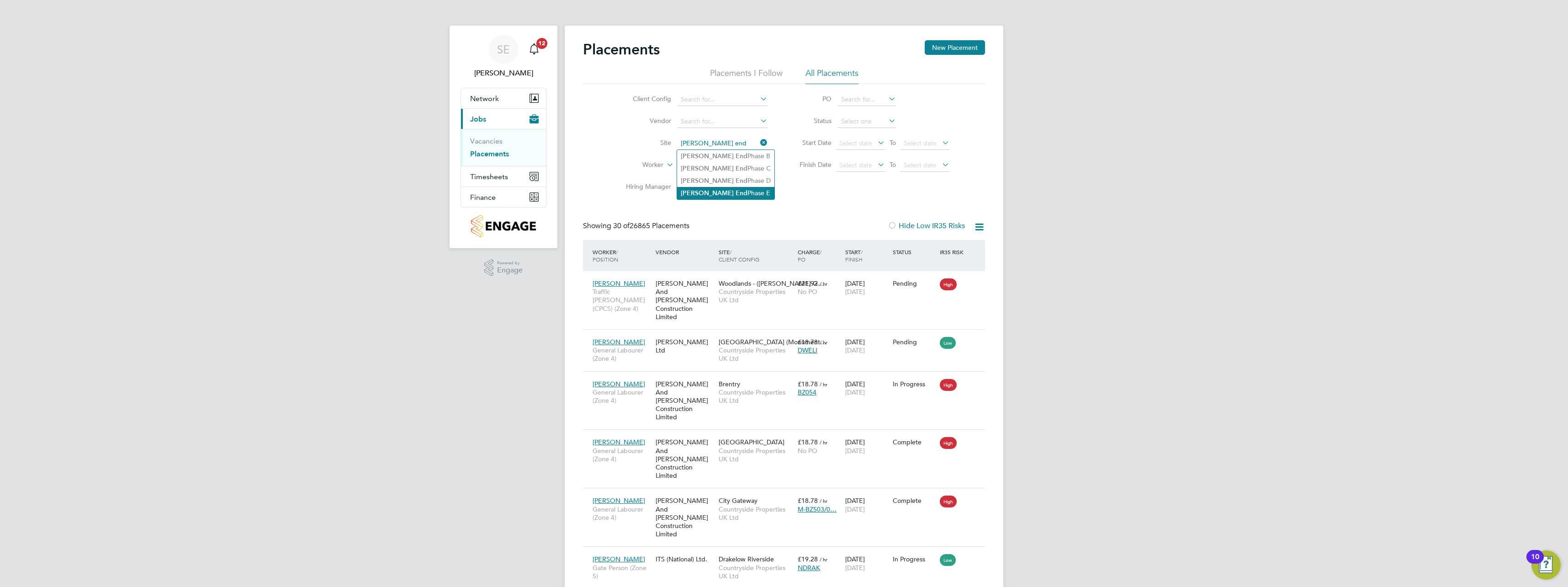
click at [727, 188] on li "[PERSON_NAME] End Phase E" at bounding box center [726, 193] width 97 height 12
type input "[PERSON_NAME] End Phase E"
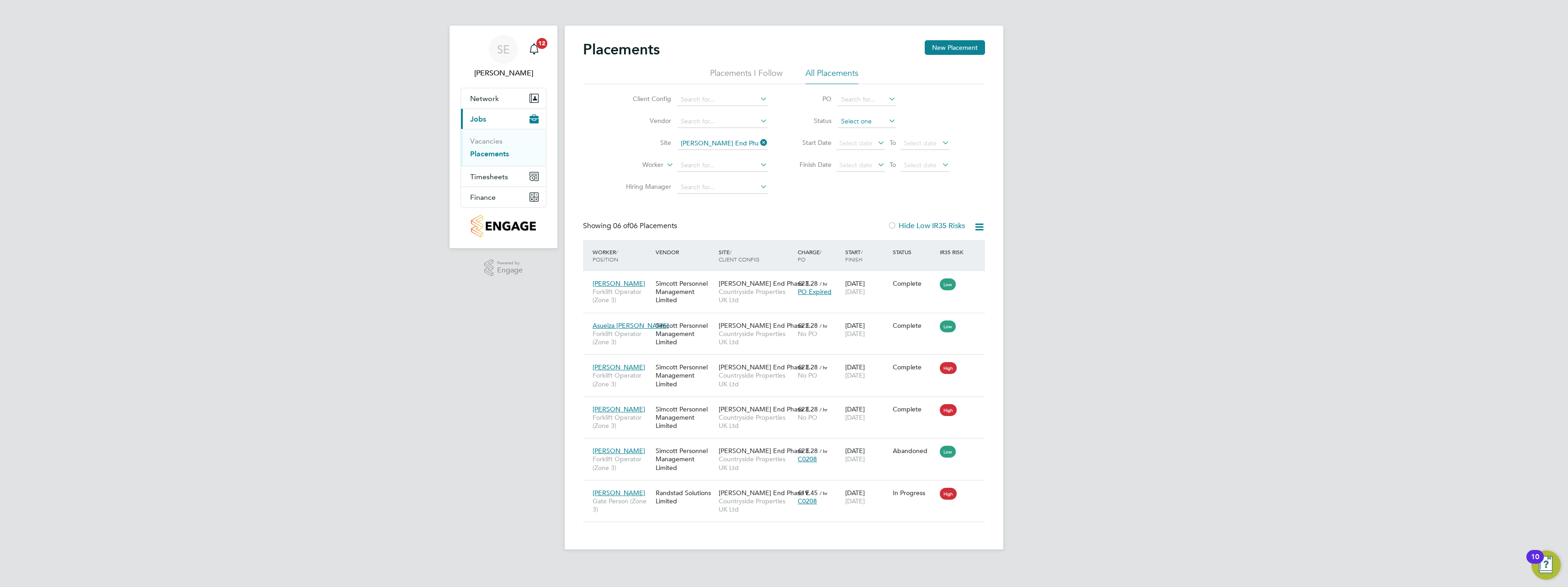
click at [855, 122] on input at bounding box center [867, 121] width 58 height 13
click at [859, 137] on li "Active" at bounding box center [867, 134] width 59 height 12
type input "Active"
